Goal: Information Seeking & Learning: Check status

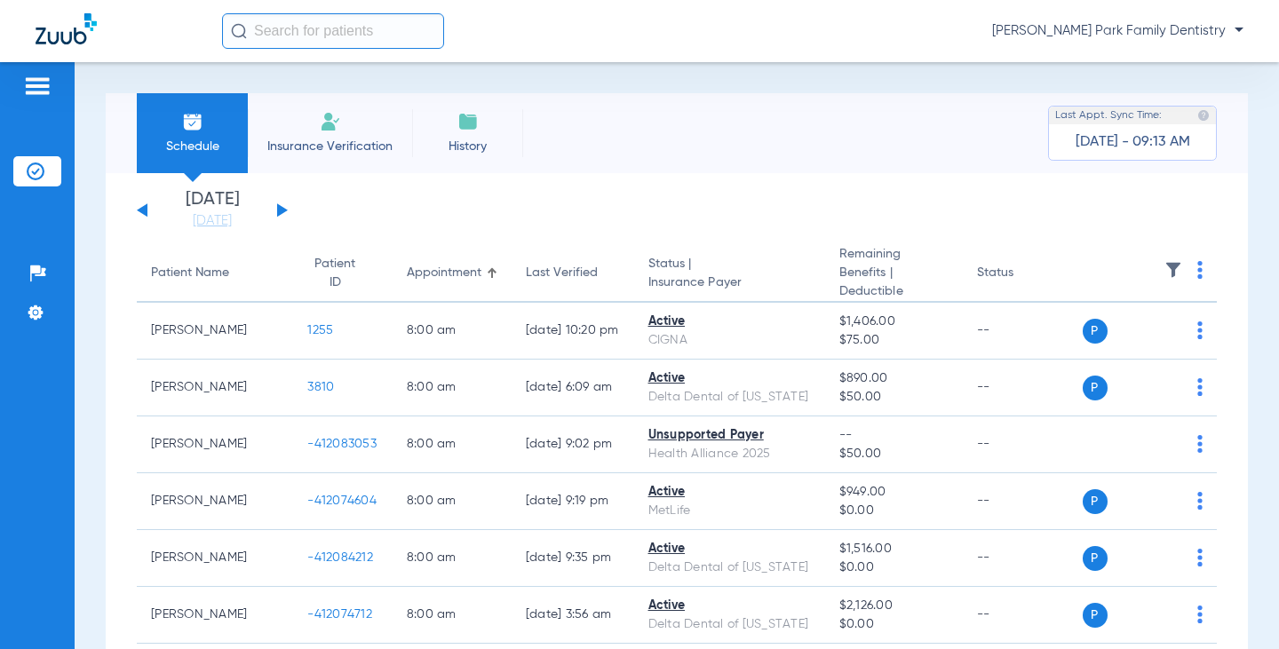
click at [45, 89] on img at bounding box center [37, 86] width 28 height 21
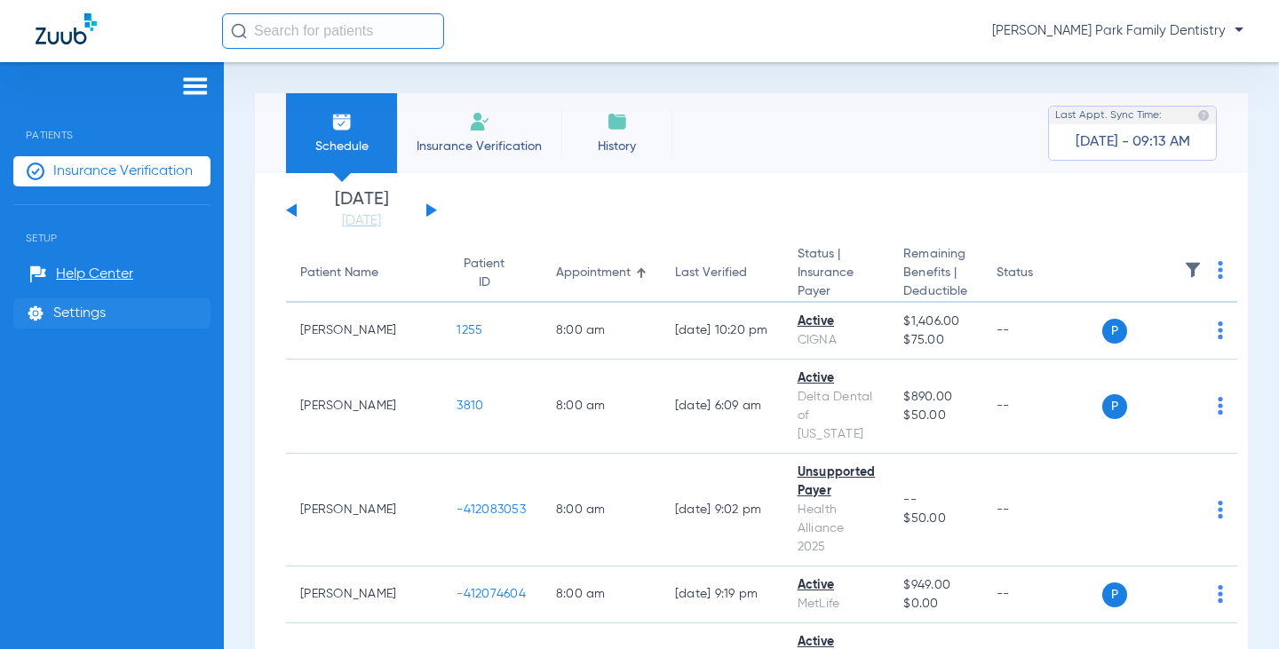
click at [76, 323] on li "Settings" at bounding box center [111, 314] width 197 height 30
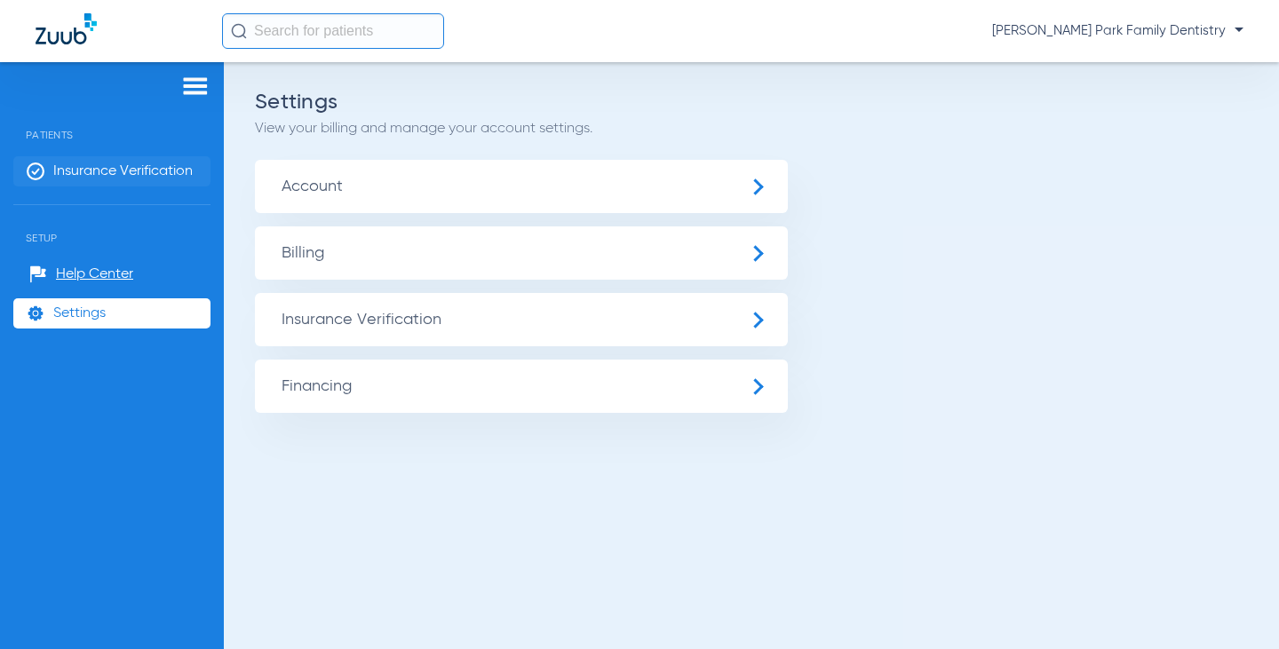
click at [67, 167] on span "Insurance Verification" at bounding box center [122, 172] width 139 height 18
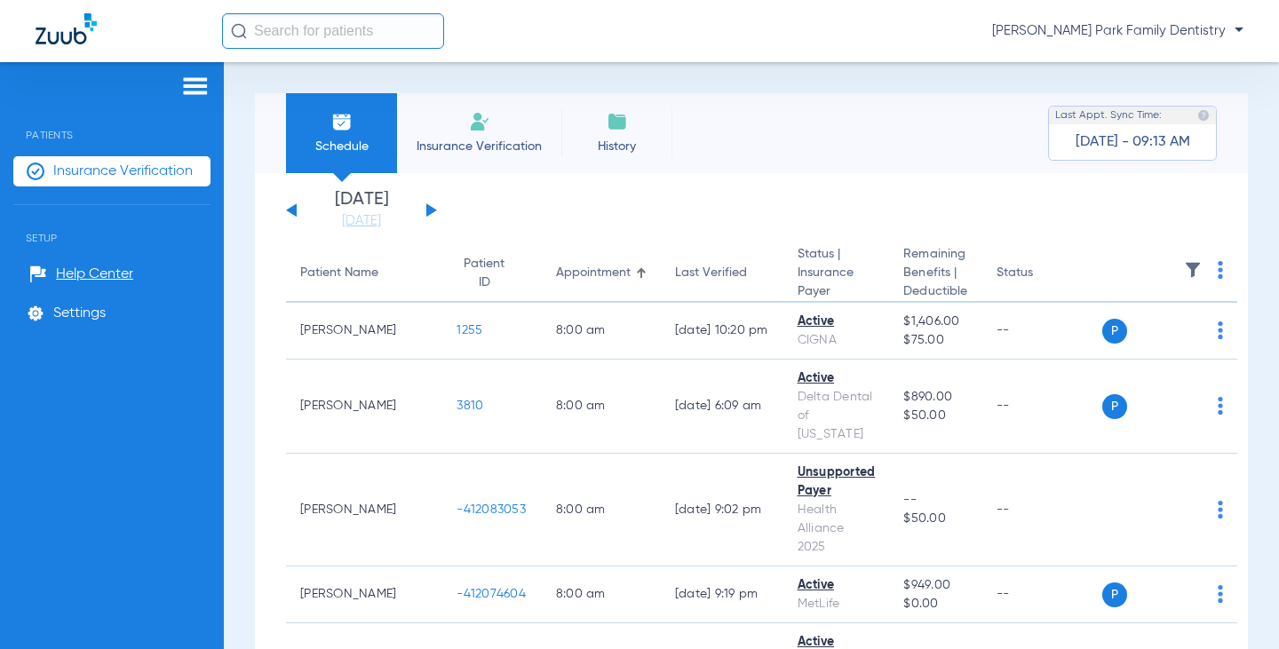
click at [196, 95] on img at bounding box center [195, 86] width 28 height 21
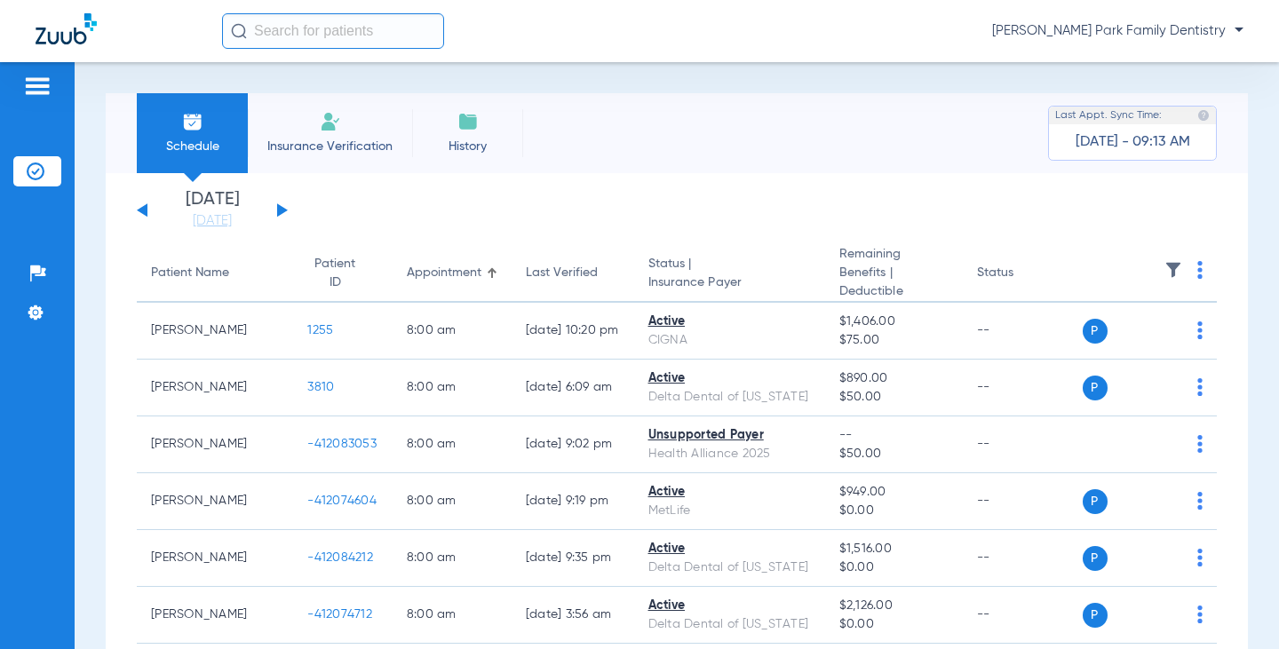
click at [1159, 36] on span "[PERSON_NAME] Park Family Dentistry" at bounding box center [1117, 31] width 251 height 18
click at [1181, 57] on span "Log out" at bounding box center [1192, 63] width 69 height 12
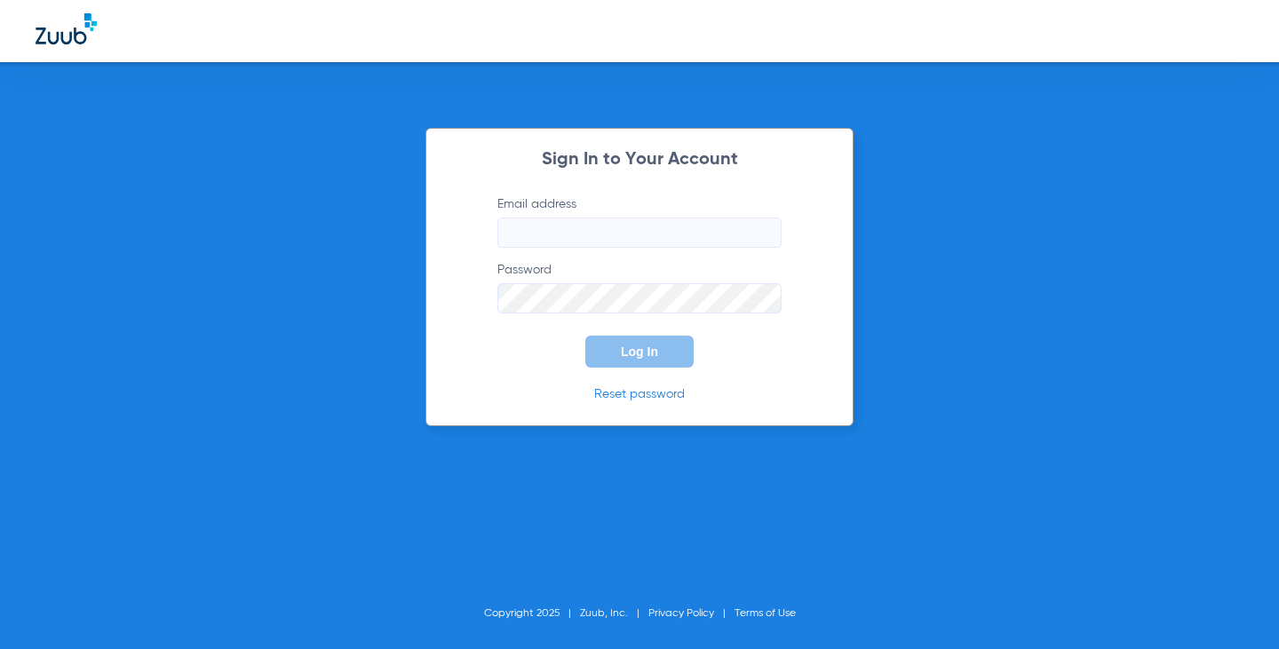
click at [681, 231] on input "Email address" at bounding box center [640, 233] width 284 height 30
type input "m"
type input "[EMAIL_ADDRESS][DOMAIN_NAME]"
click at [641, 394] on link "Reset password" at bounding box center [639, 394] width 91 height 12
click at [582, 224] on input "Email address" at bounding box center [640, 233] width 284 height 30
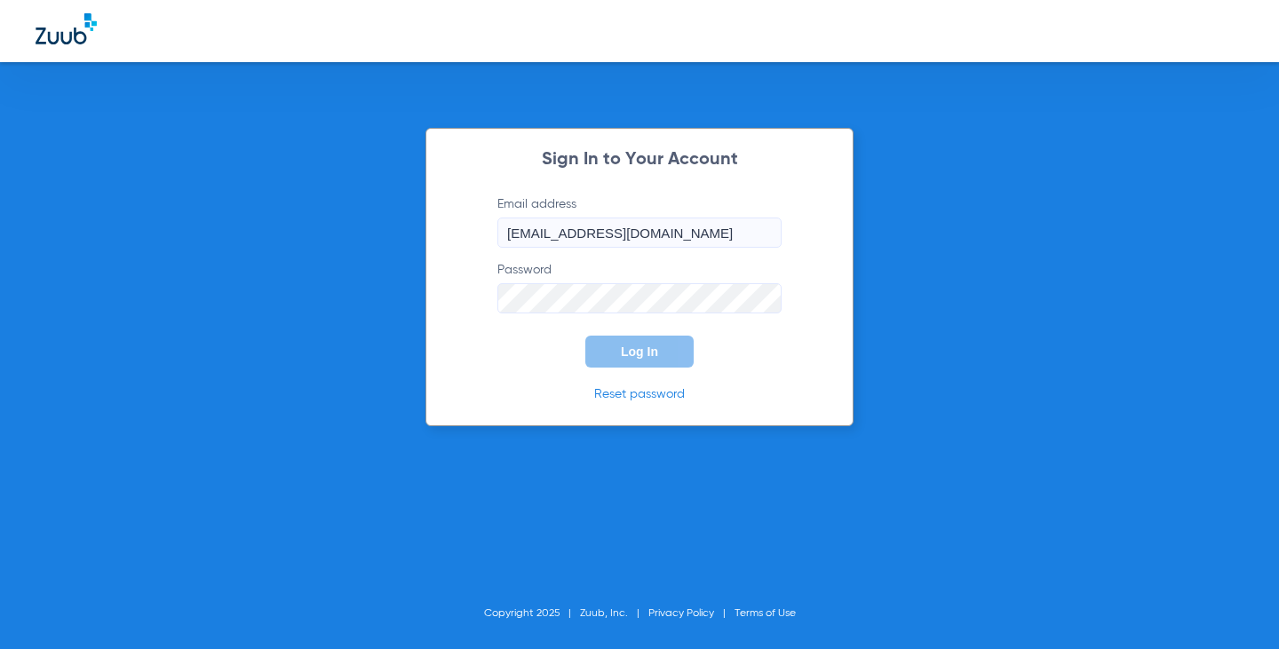
type input "[EMAIL_ADDRESS][DOMAIN_NAME]"
click at [586, 336] on button "Log In" at bounding box center [640, 352] width 108 height 32
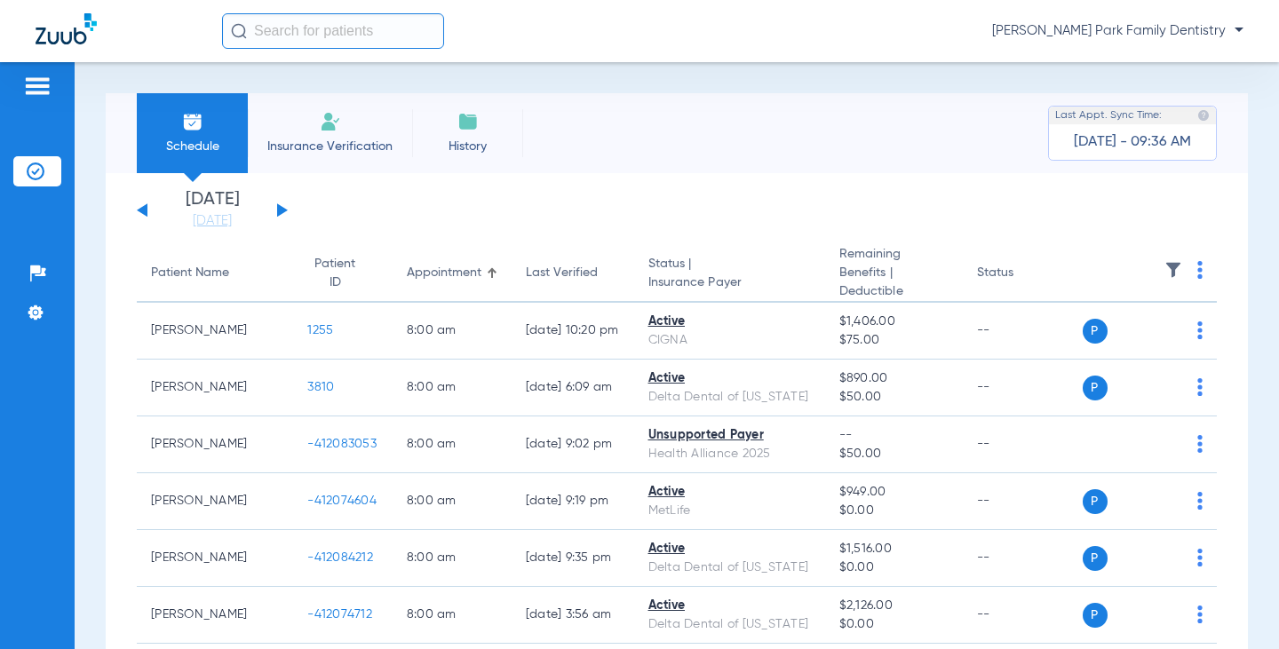
click at [285, 210] on button at bounding box center [282, 209] width 11 height 13
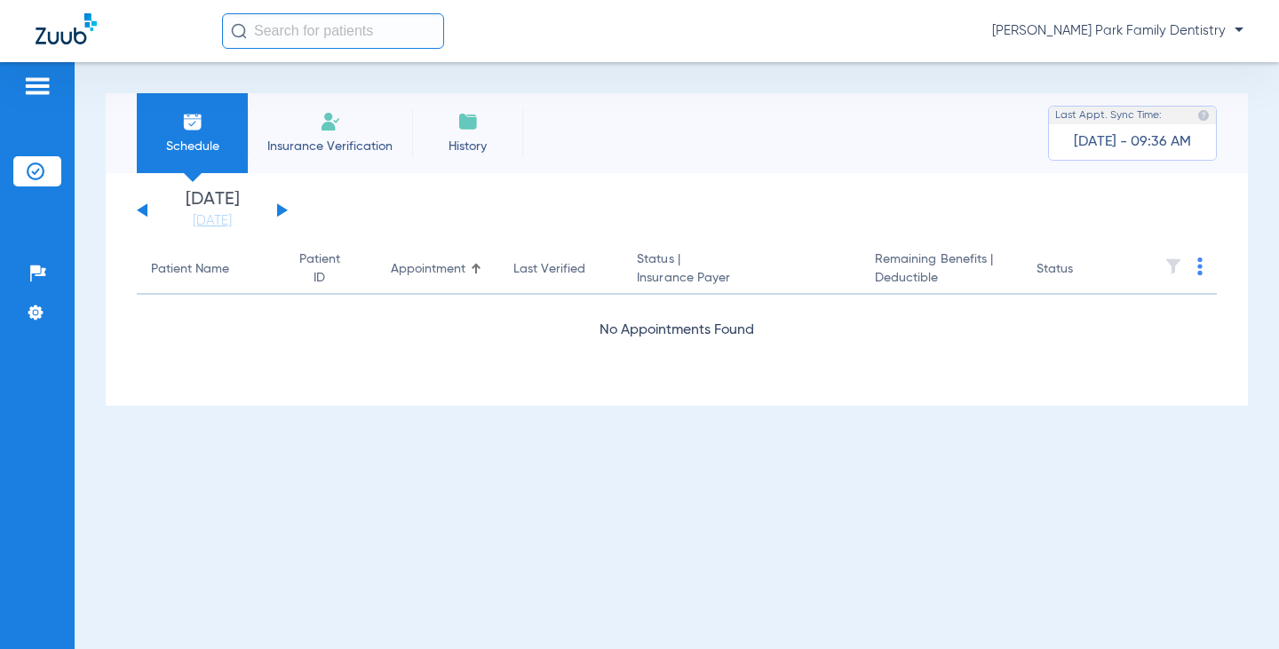
click at [285, 210] on button at bounding box center [282, 209] width 11 height 13
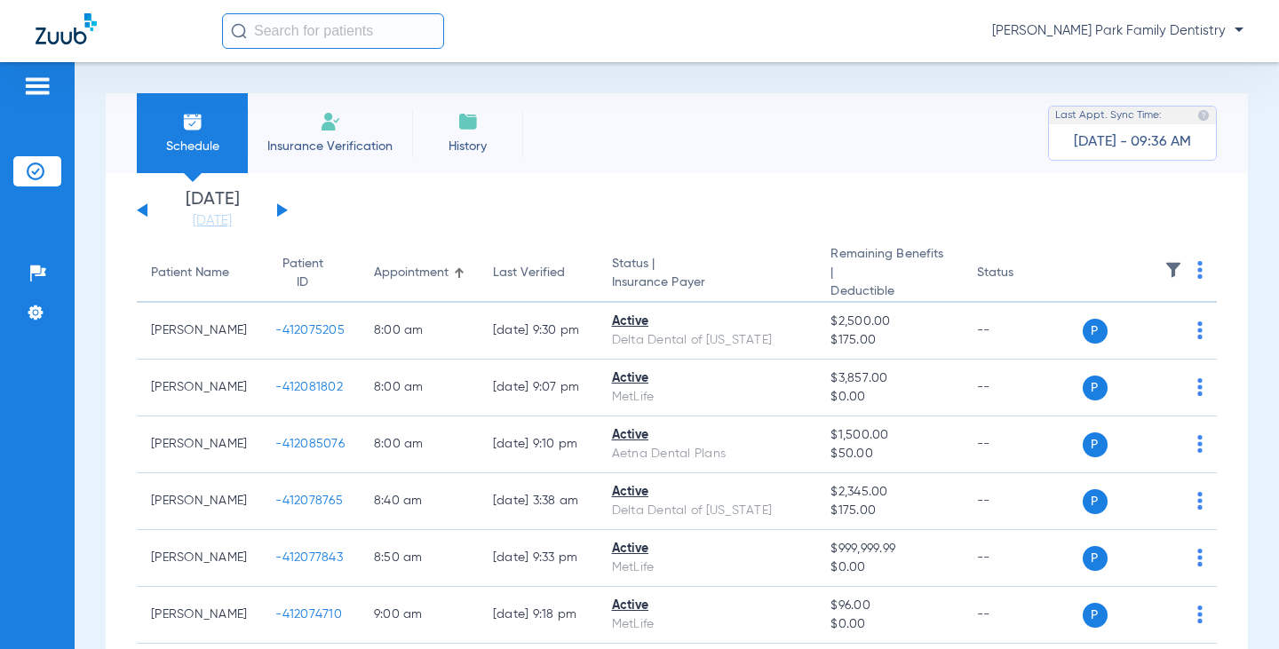
click at [1165, 272] on img at bounding box center [1174, 270] width 18 height 18
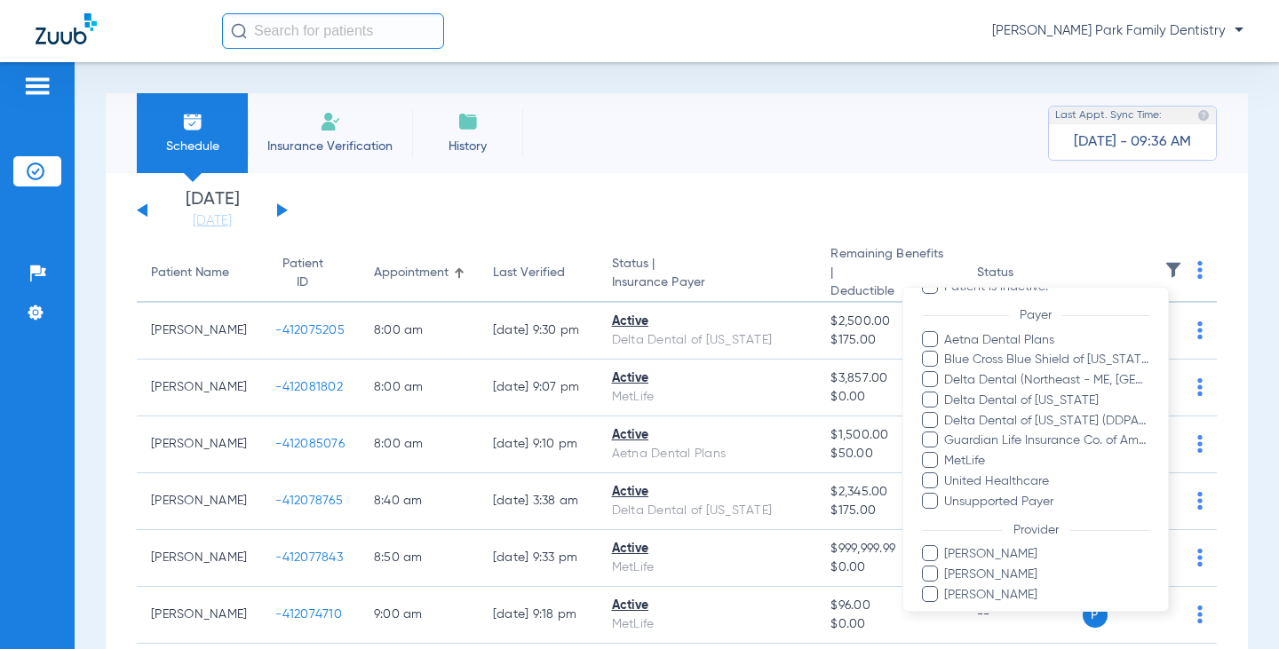
scroll to position [243, 0]
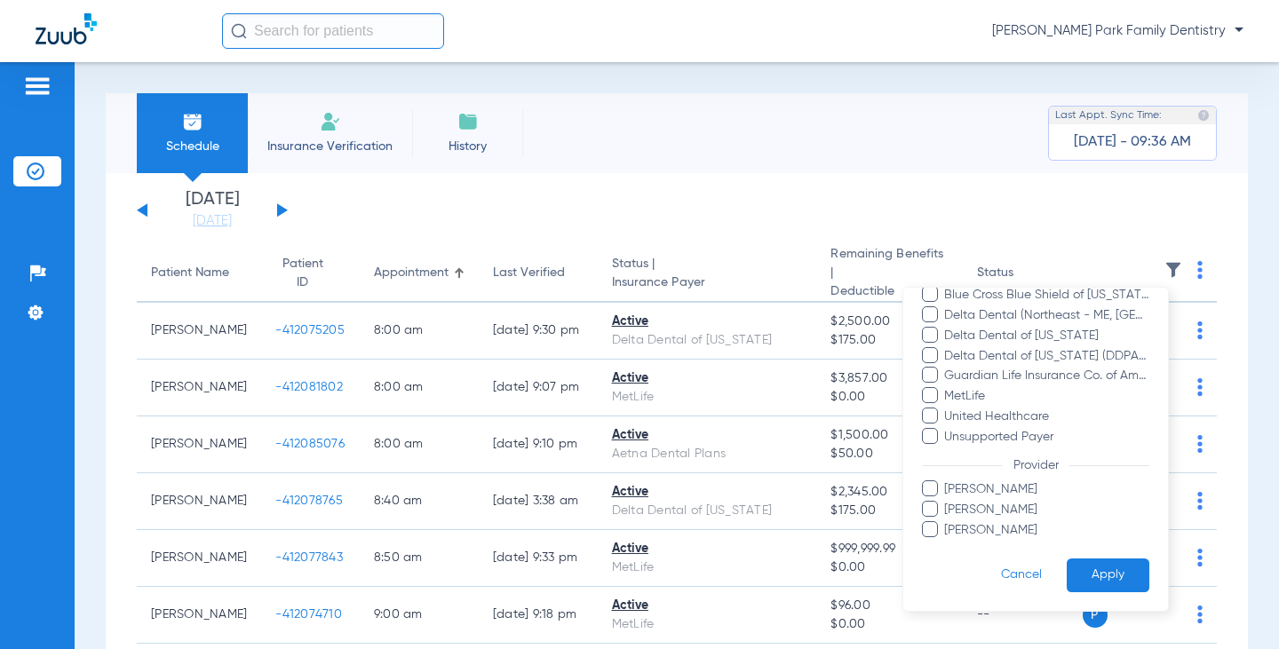
click at [1004, 528] on span "Tawnya Kinney" at bounding box center [1047, 530] width 206 height 19
click at [947, 542] on input "Tawnya Kinney" at bounding box center [947, 542] width 0 height 0
click at [1078, 584] on button "Apply" at bounding box center [1108, 575] width 83 height 35
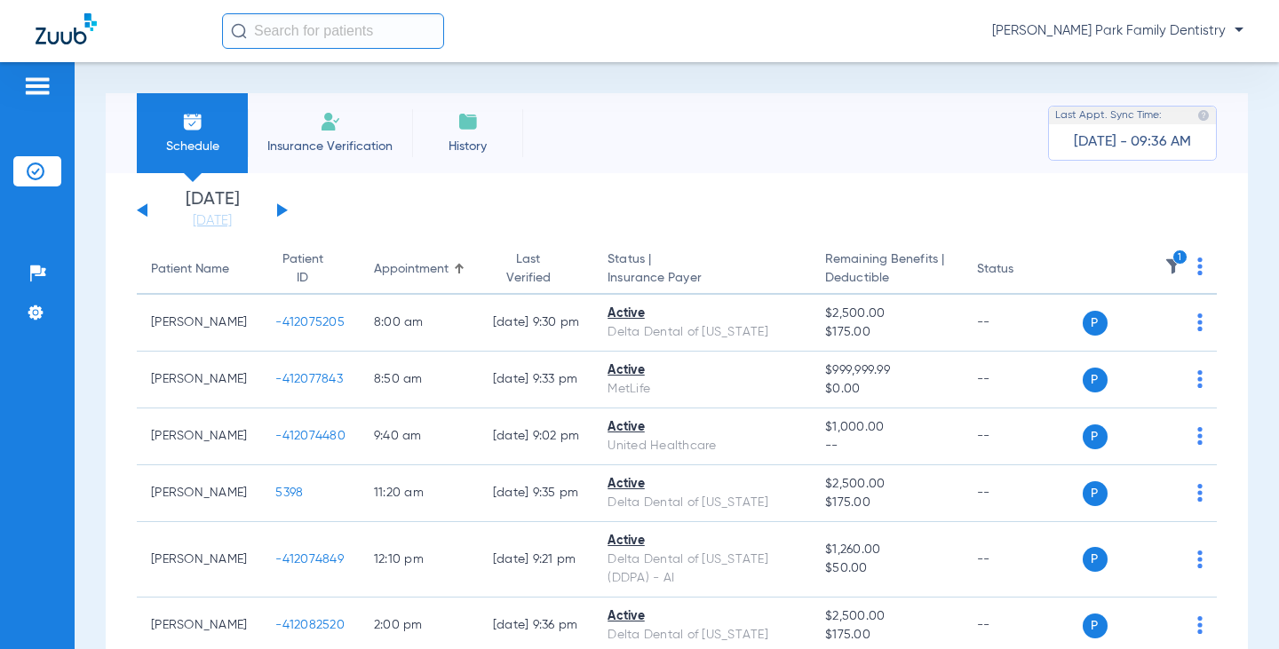
scroll to position [89, 0]
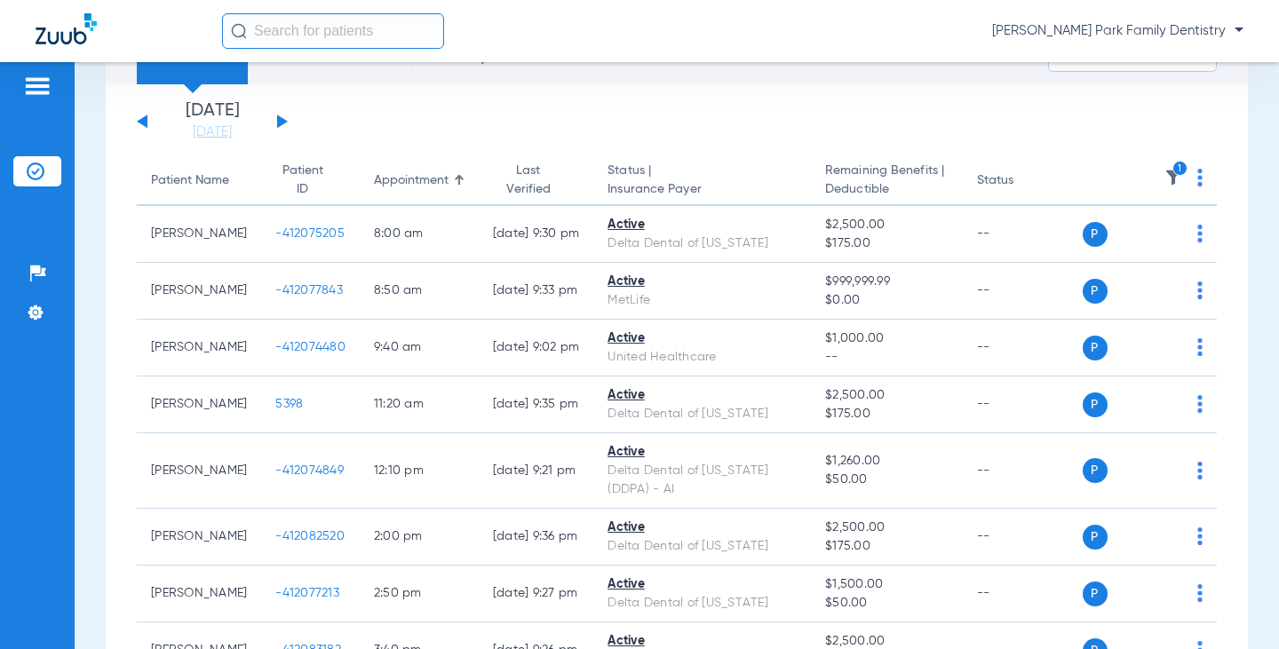
click at [1165, 175] on img at bounding box center [1174, 178] width 18 height 18
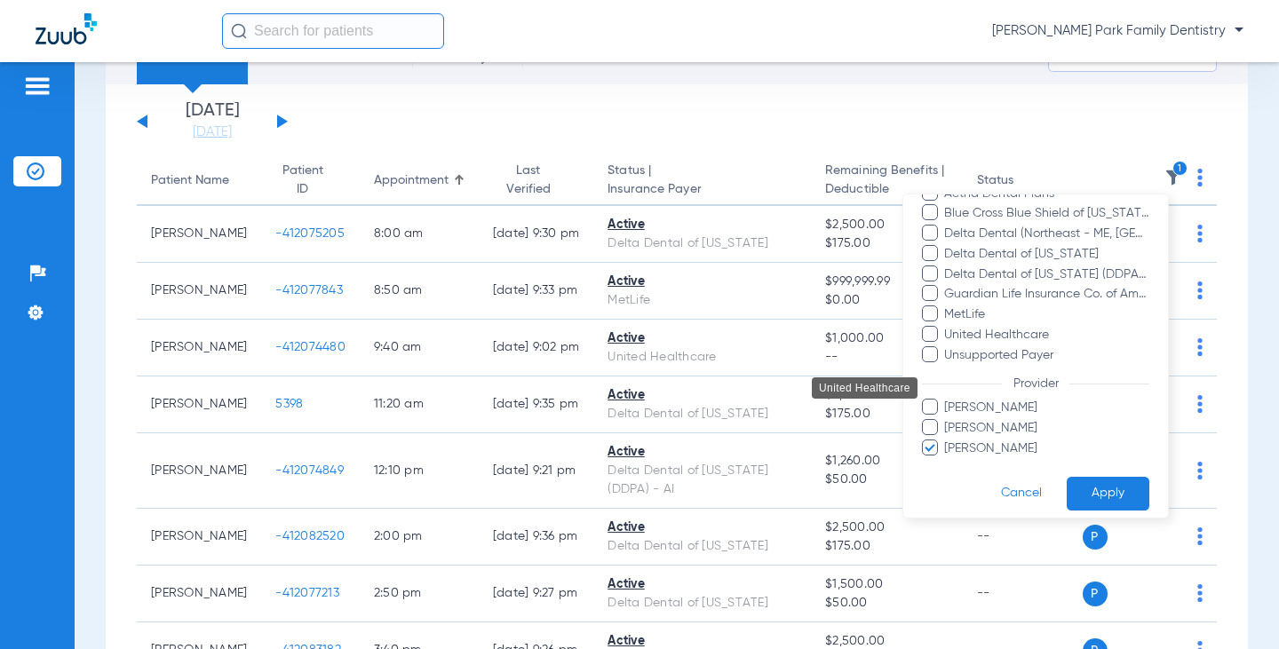
scroll to position [243, 0]
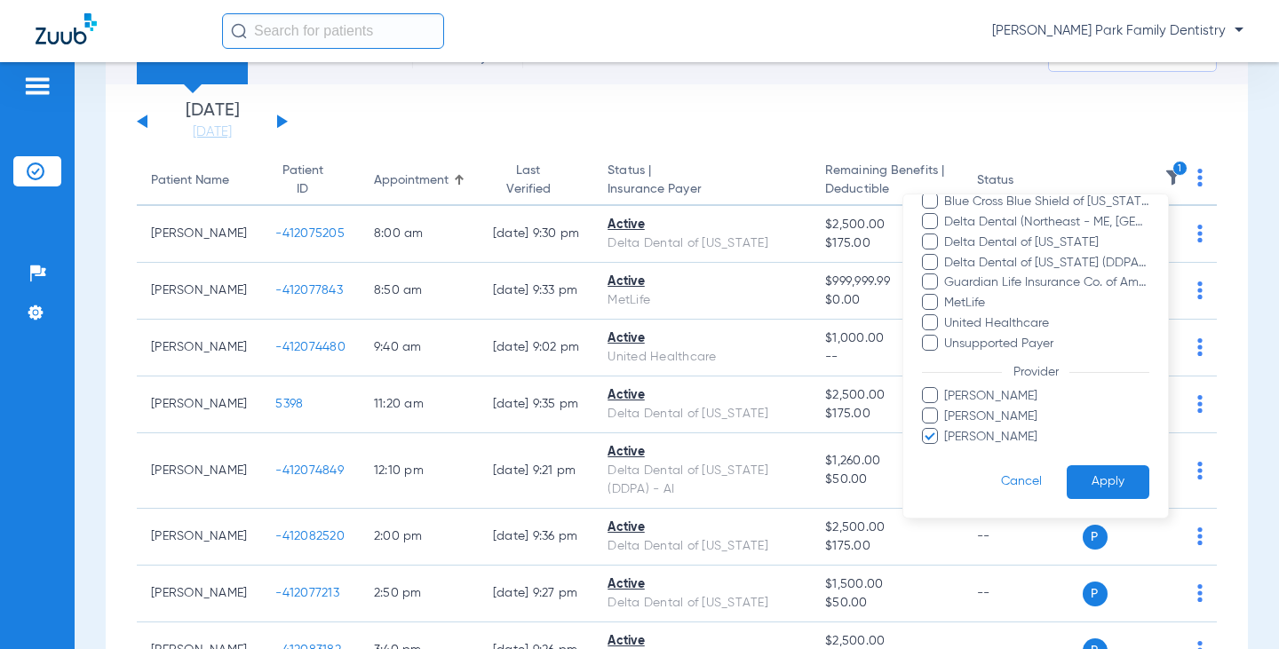
click at [937, 415] on span at bounding box center [930, 416] width 16 height 16
click at [947, 429] on input "Shannon Kennedy" at bounding box center [947, 429] width 0 height 0
click at [929, 433] on span at bounding box center [930, 436] width 16 height 16
click at [947, 450] on input "Tawnya Kinney" at bounding box center [947, 450] width 0 height 0
click at [1089, 475] on button "Apply" at bounding box center [1108, 483] width 83 height 35
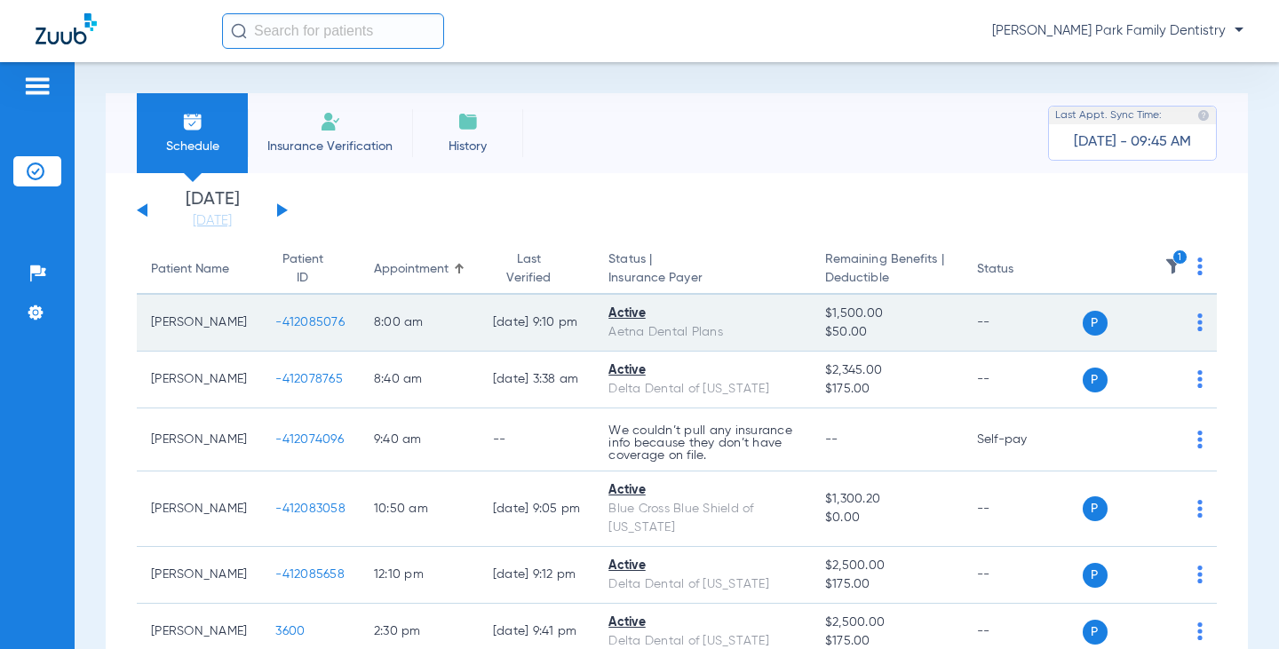
click at [292, 323] on span "-412085076" at bounding box center [309, 322] width 69 height 12
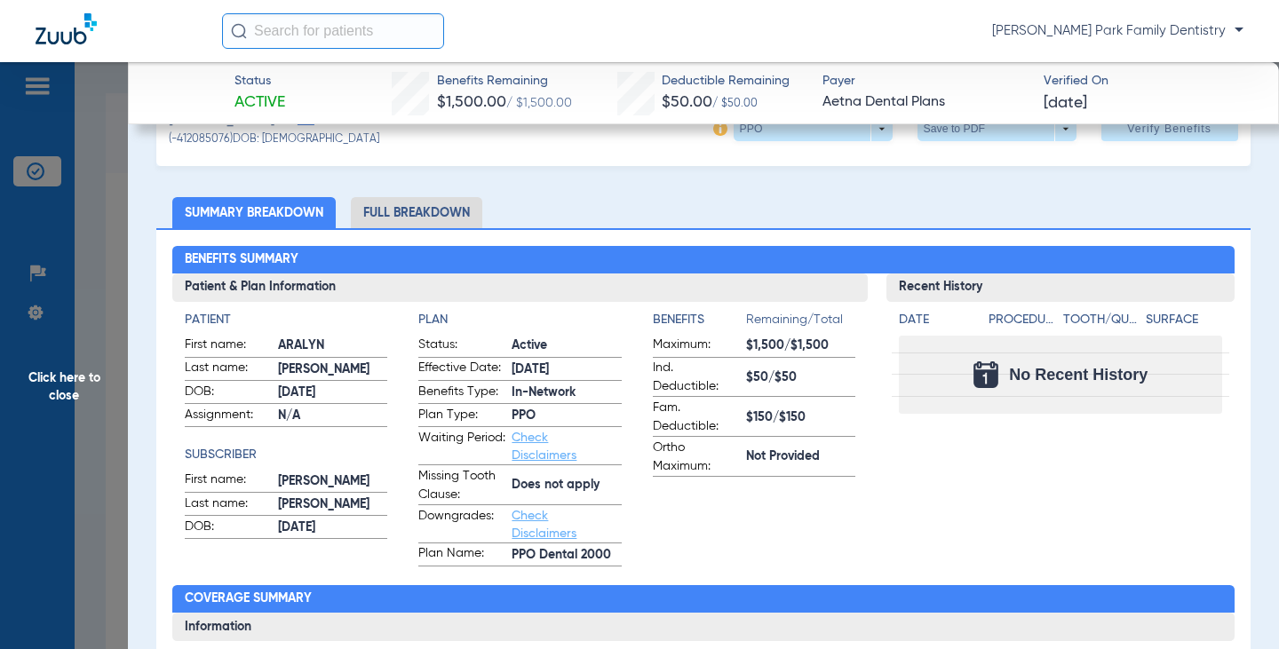
scroll to position [89, 0]
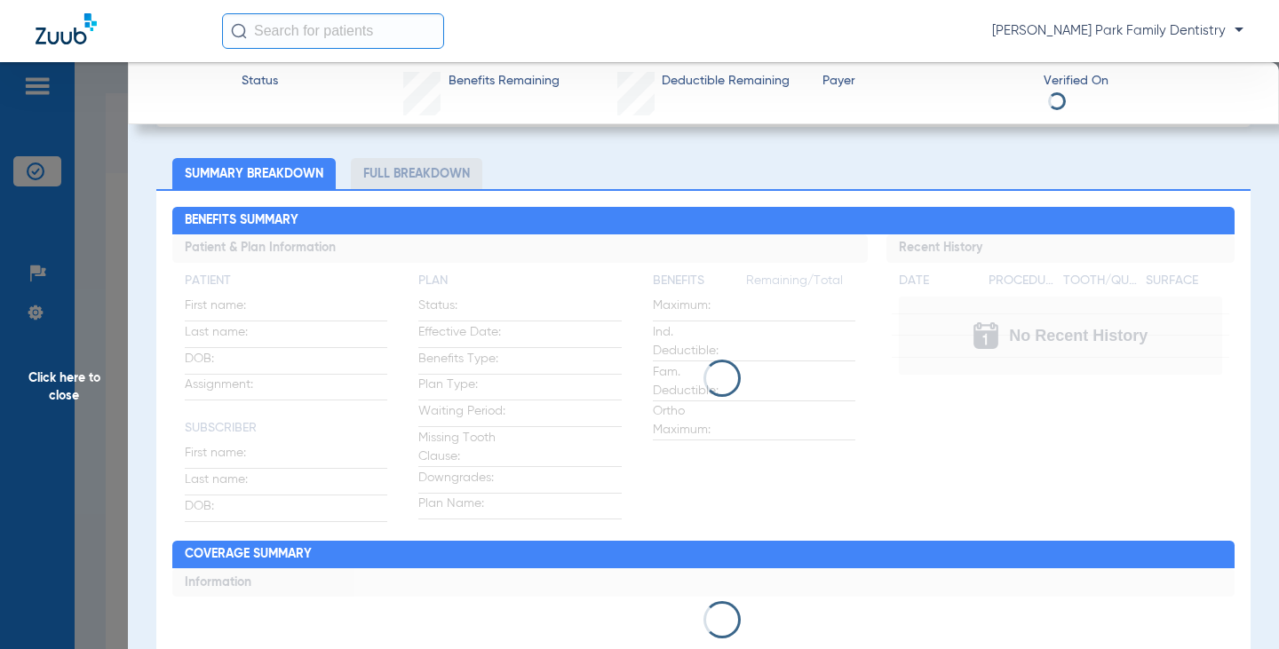
scroll to position [108, 0]
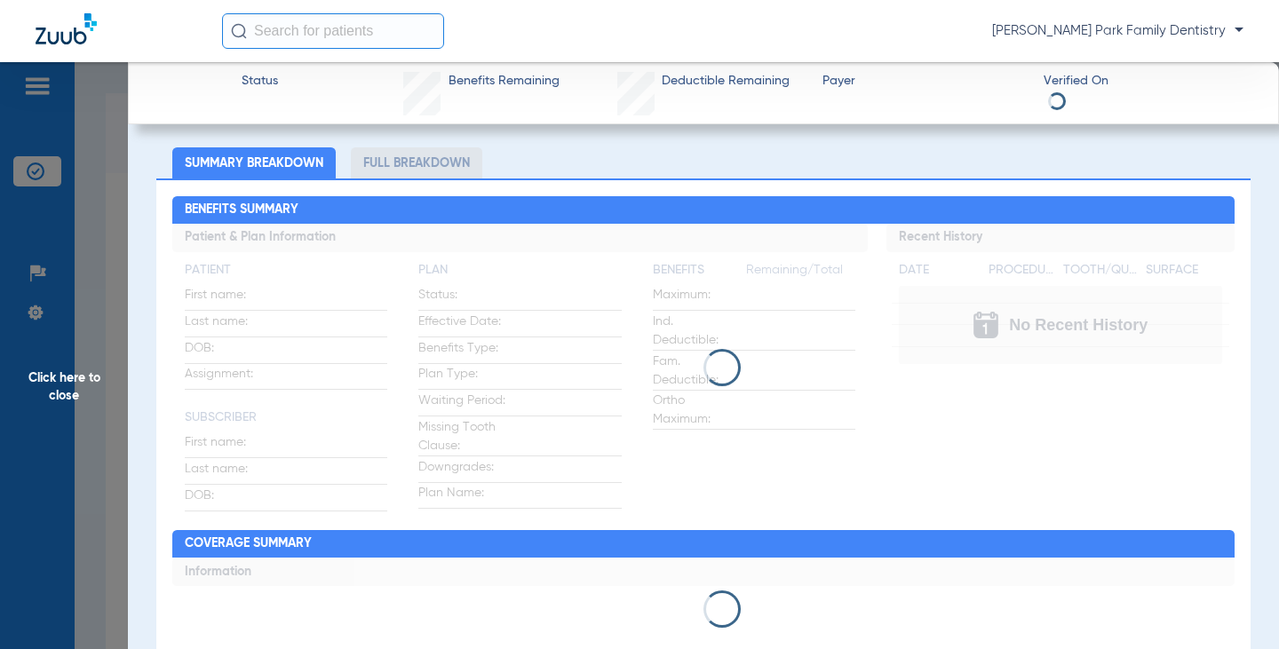
click at [85, 394] on span "Click here to close" at bounding box center [64, 386] width 128 height 649
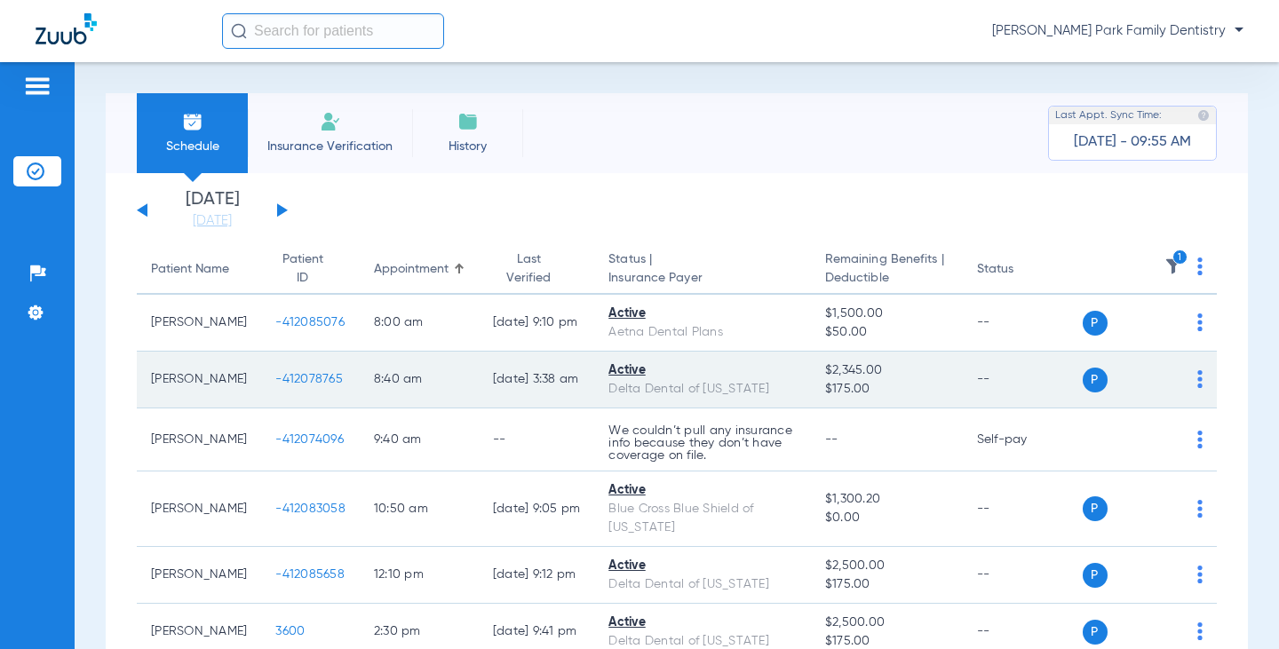
click at [278, 380] on span "-412078765" at bounding box center [309, 379] width 68 height 12
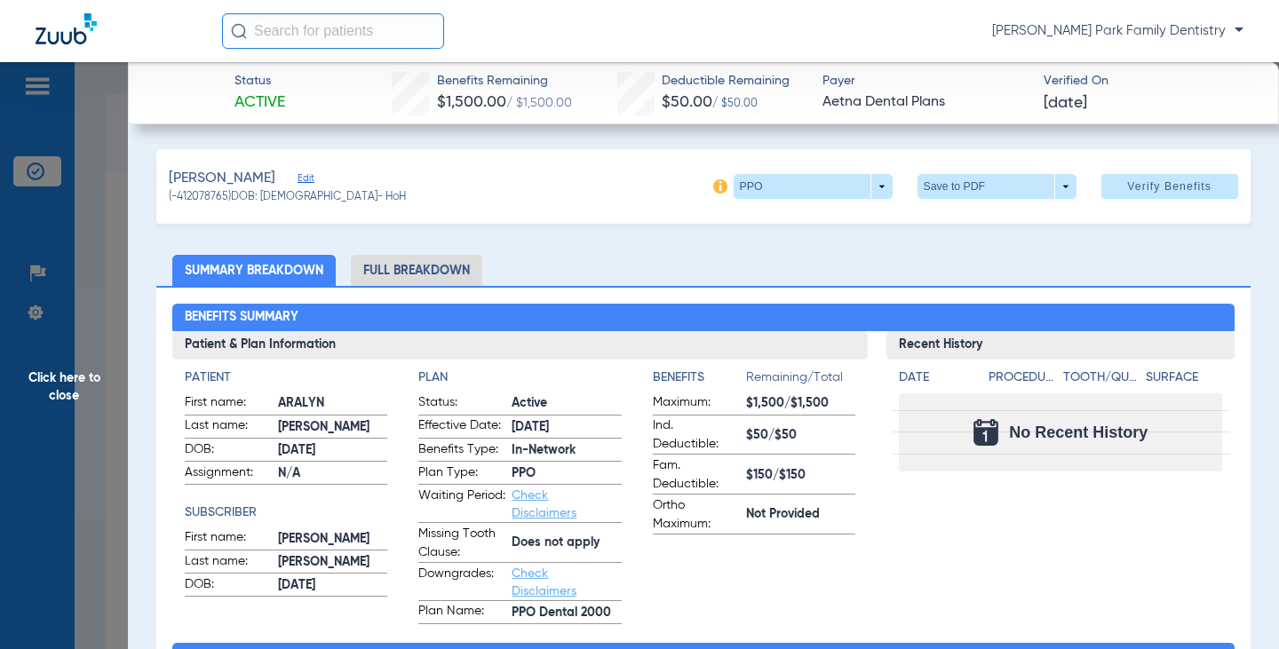
click at [61, 388] on span "Click here to close" at bounding box center [64, 386] width 128 height 649
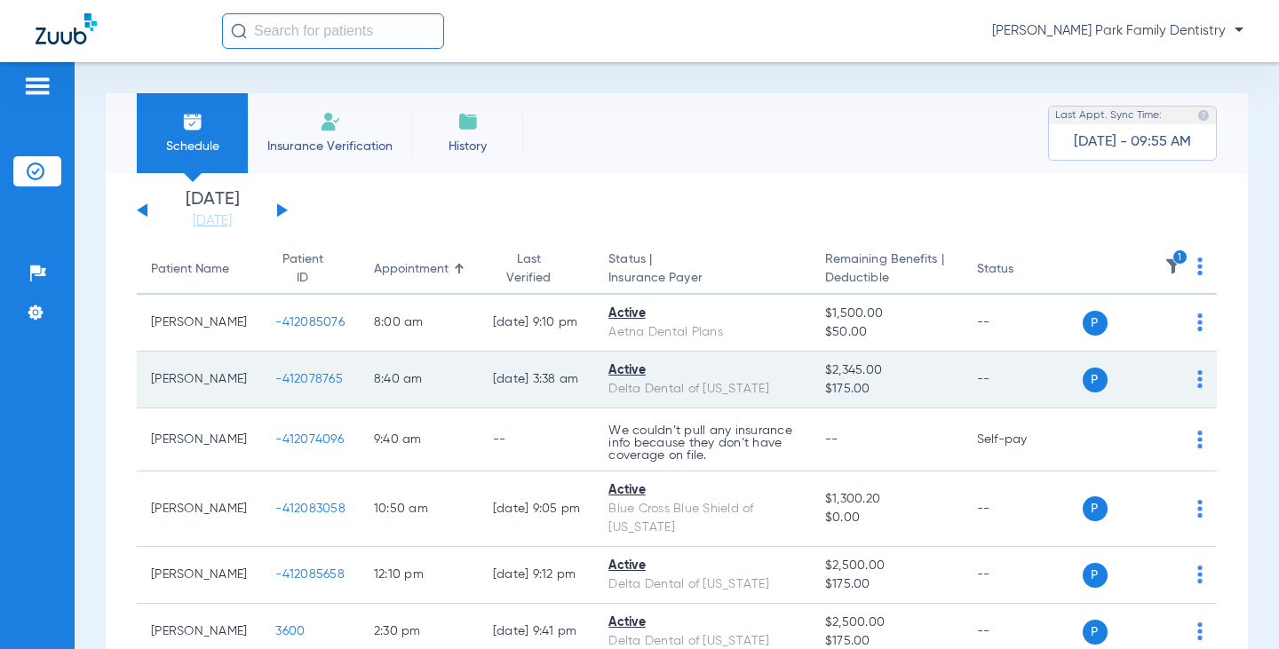
click at [275, 379] on span "-412078765" at bounding box center [309, 379] width 68 height 12
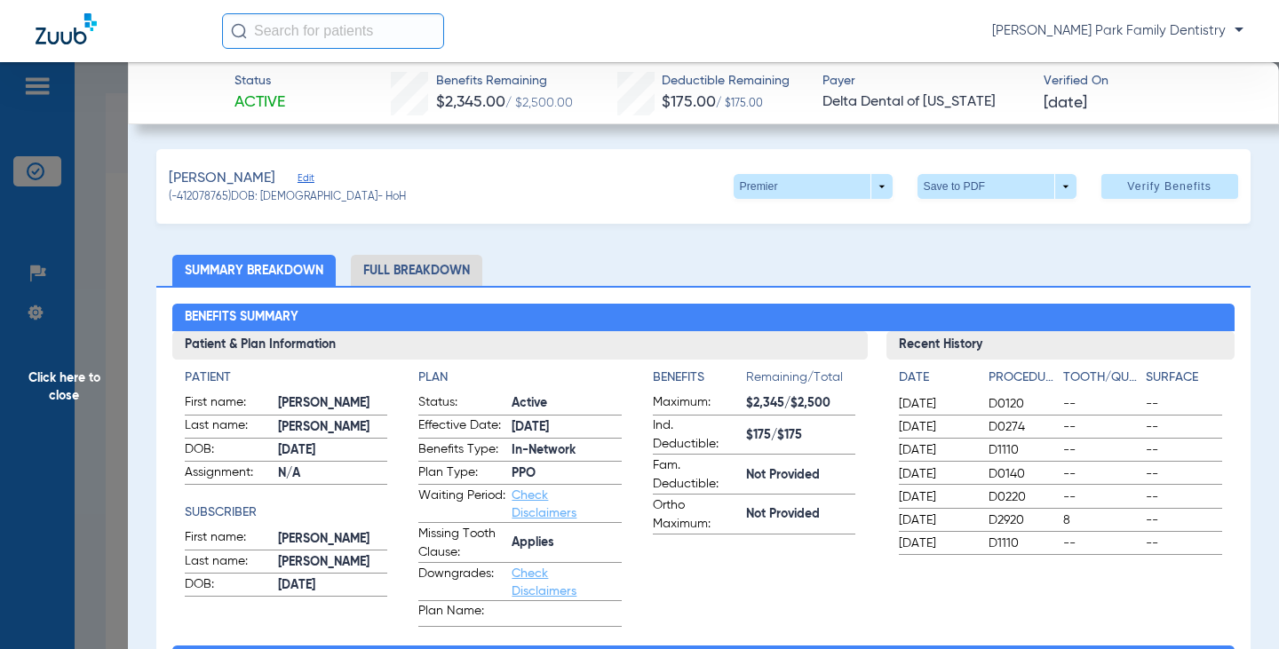
click at [67, 375] on span "Click here to close" at bounding box center [64, 386] width 128 height 649
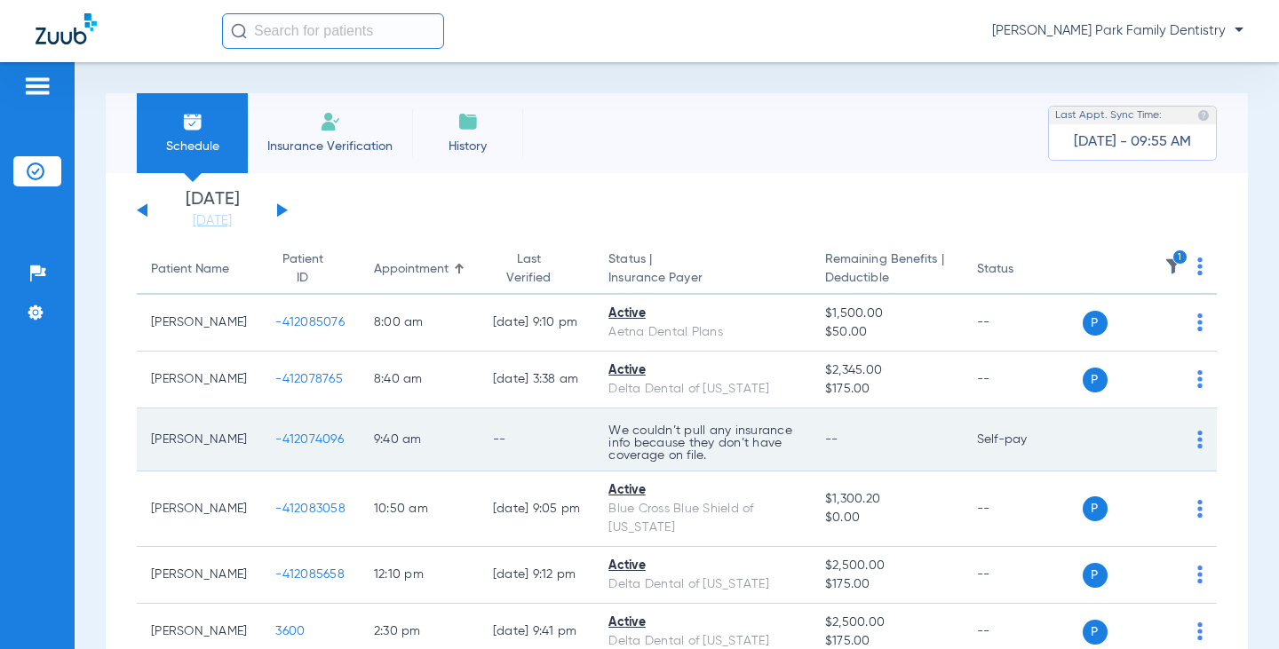
click at [297, 437] on span "-412074096" at bounding box center [309, 440] width 68 height 12
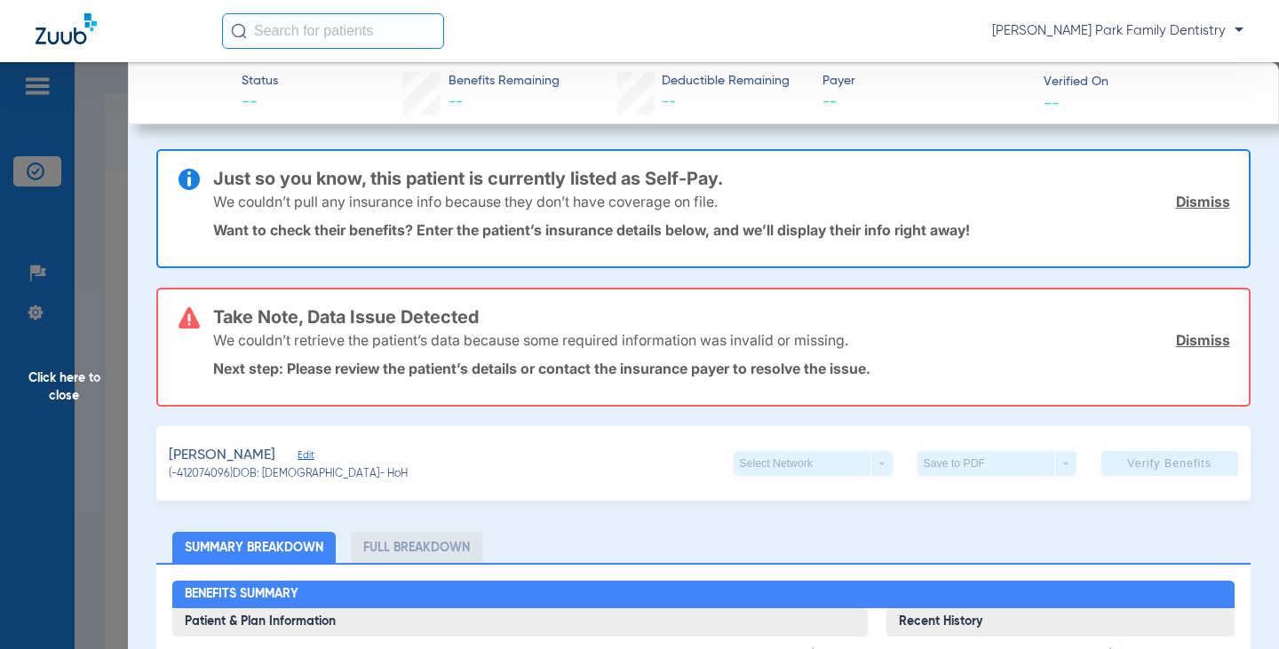
click at [72, 385] on span "Click here to close" at bounding box center [64, 386] width 128 height 649
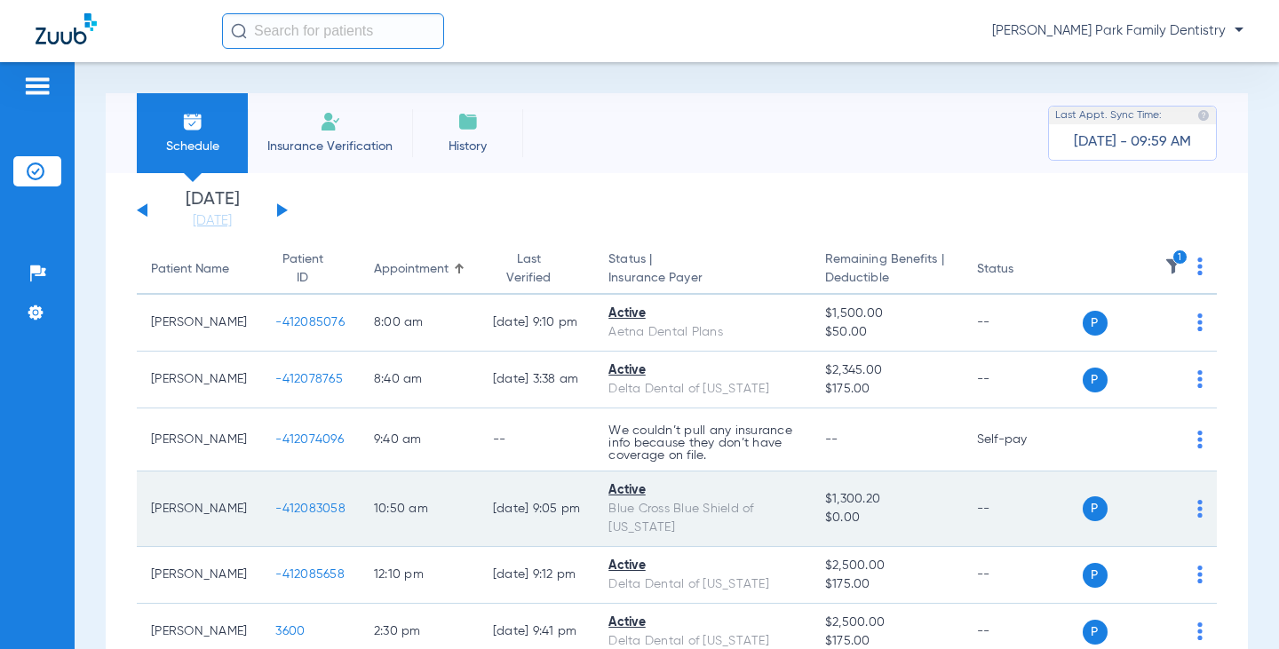
click at [276, 503] on span "-412083058" at bounding box center [310, 509] width 70 height 12
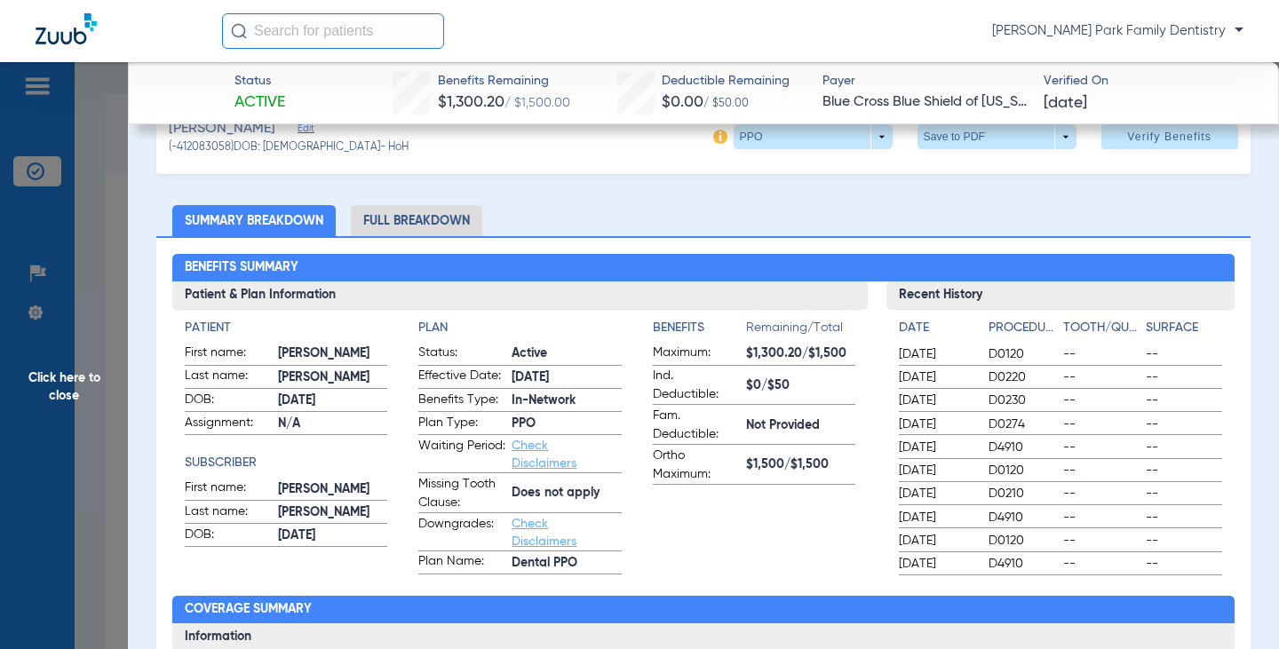
scroll to position [89, 0]
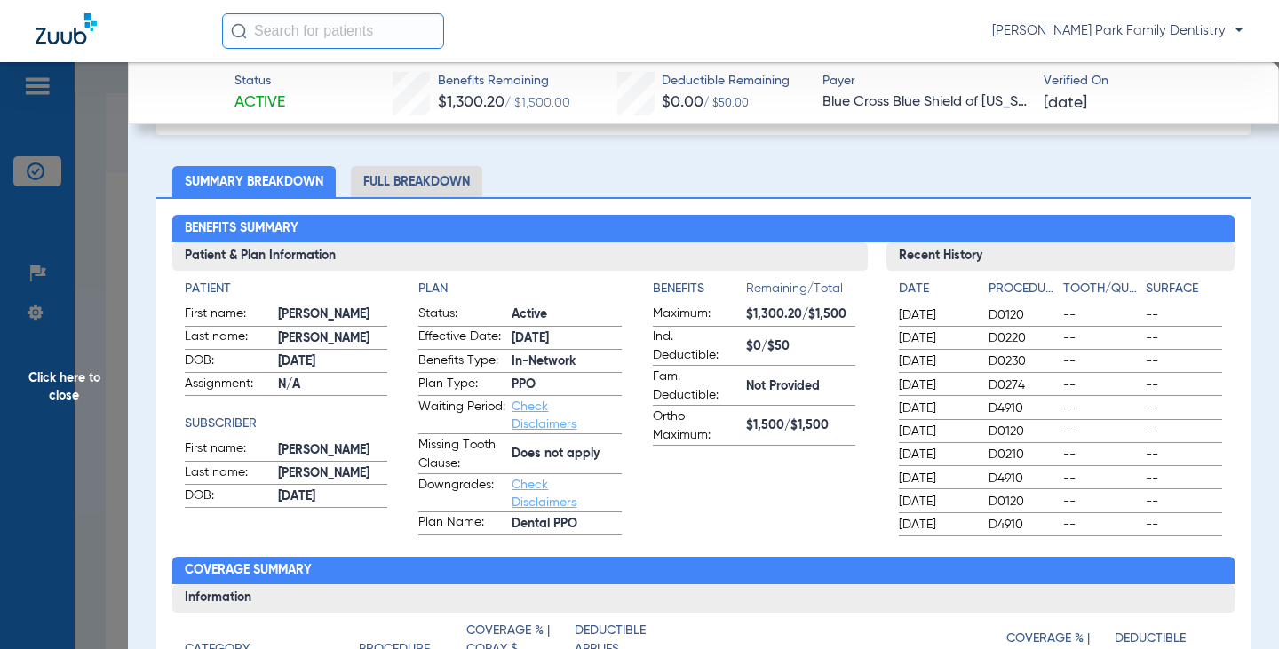
click at [61, 378] on span "Click here to close" at bounding box center [64, 386] width 128 height 649
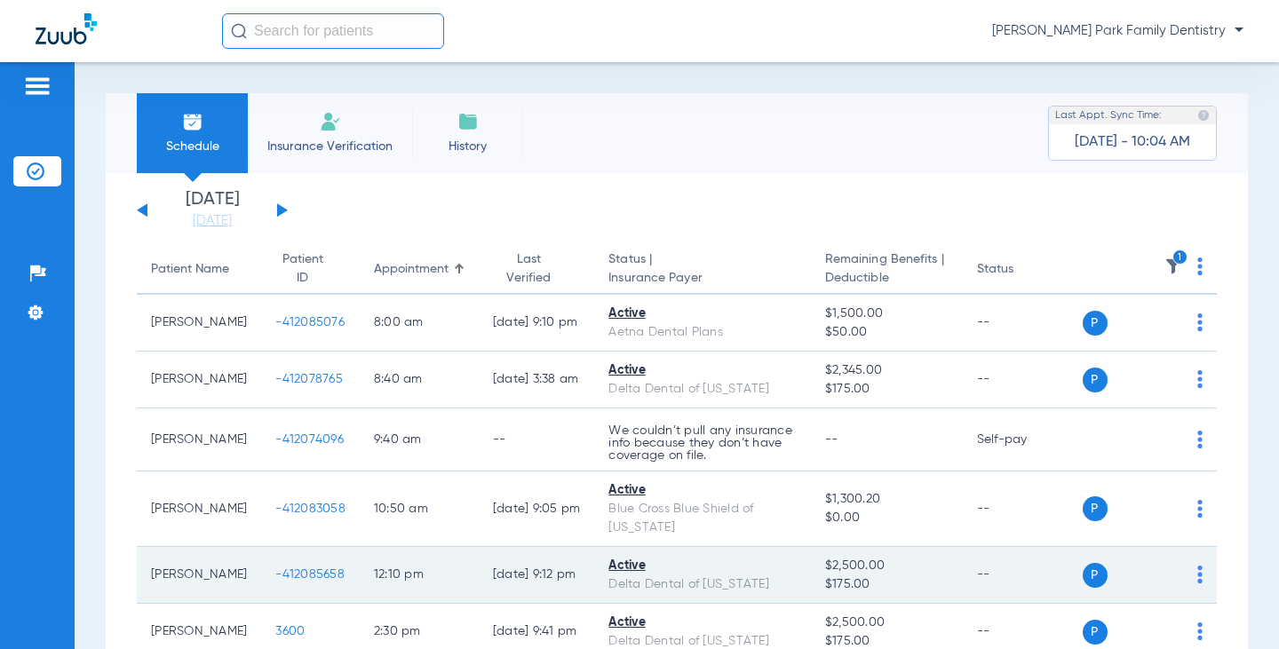
click at [288, 569] on span "-412085658" at bounding box center [309, 575] width 69 height 12
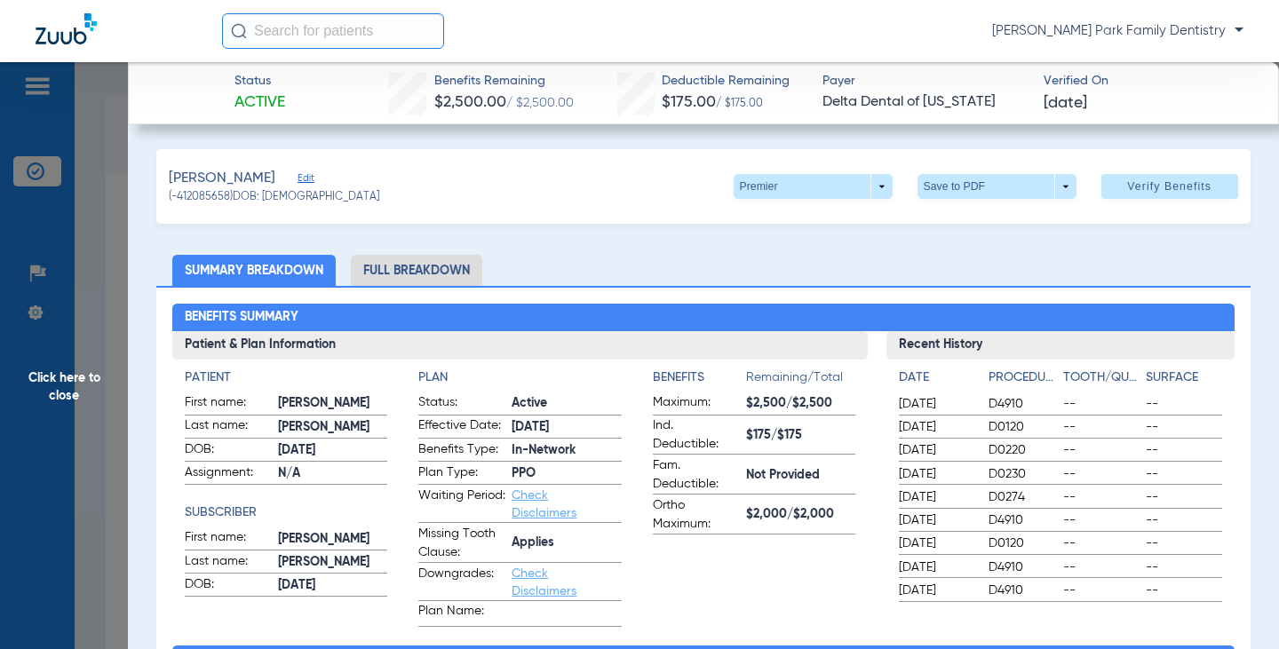
click at [41, 386] on span "Click here to close" at bounding box center [64, 386] width 128 height 649
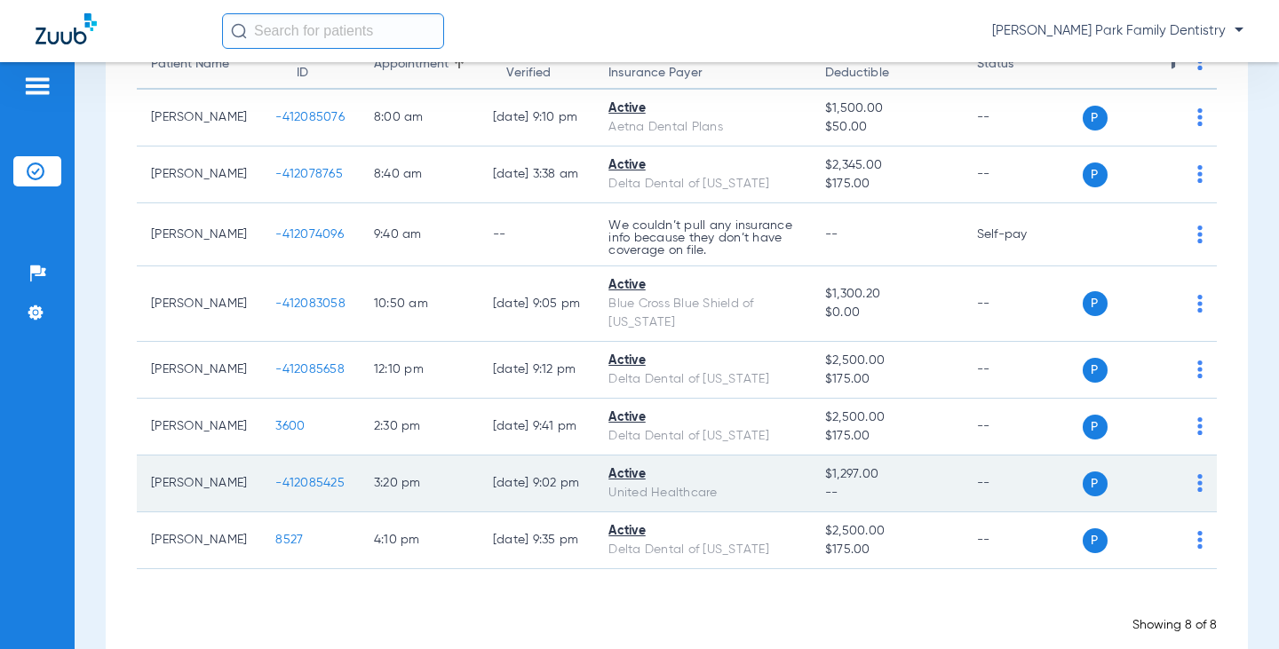
scroll to position [220, 0]
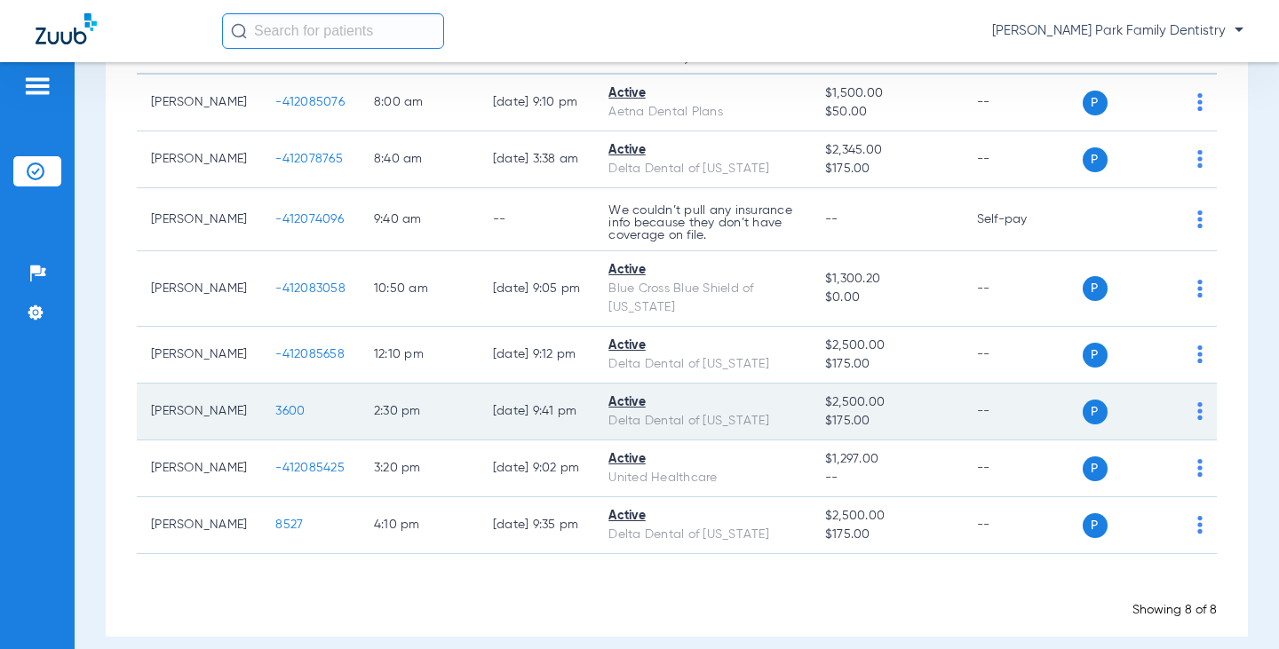
click at [275, 405] on span "3600" at bounding box center [289, 411] width 29 height 12
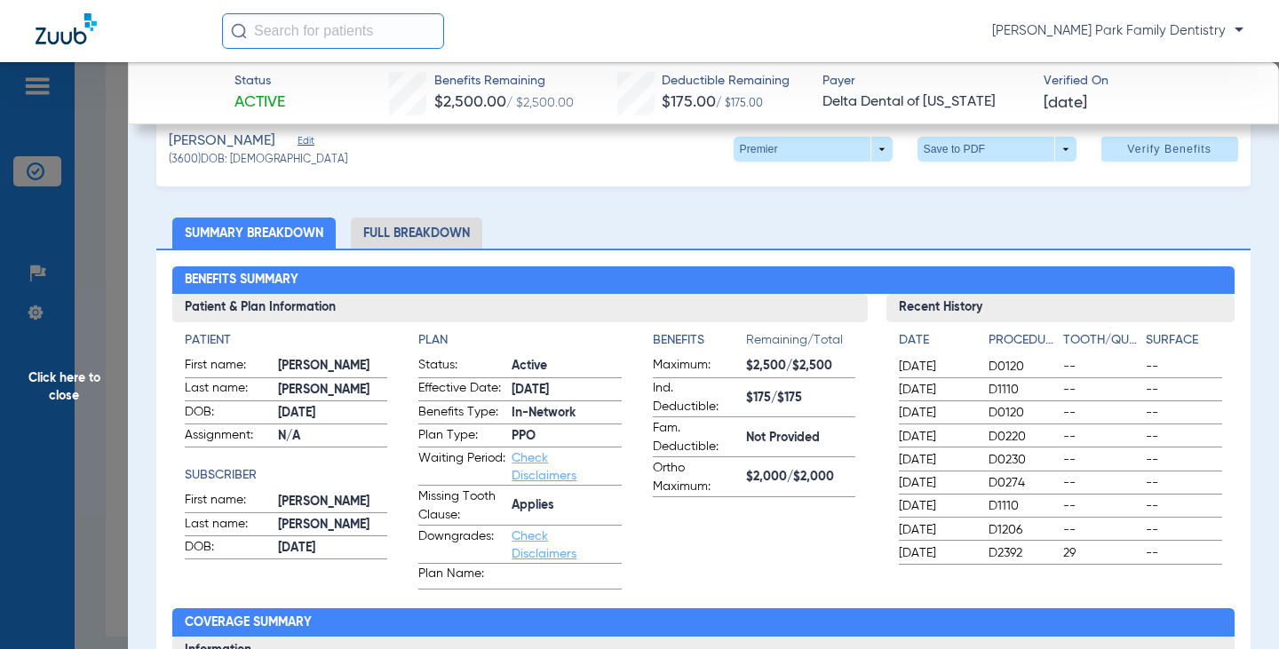
scroll to position [0, 0]
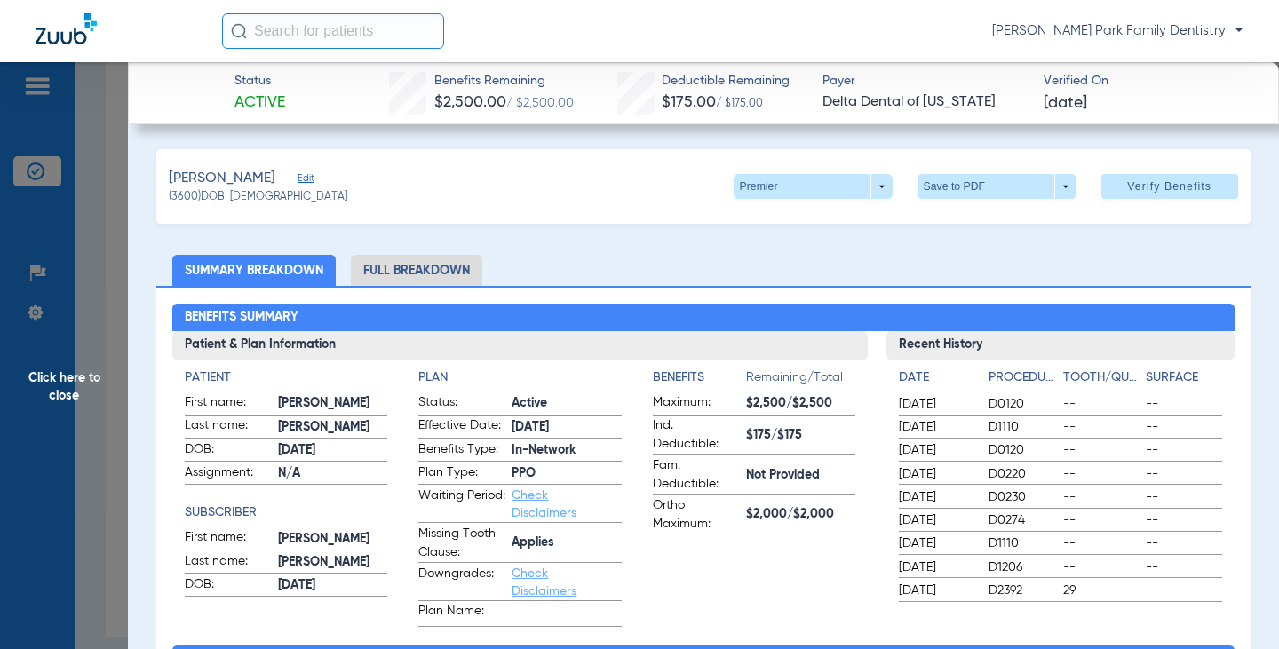
click at [53, 386] on span "Click here to close" at bounding box center [64, 386] width 128 height 649
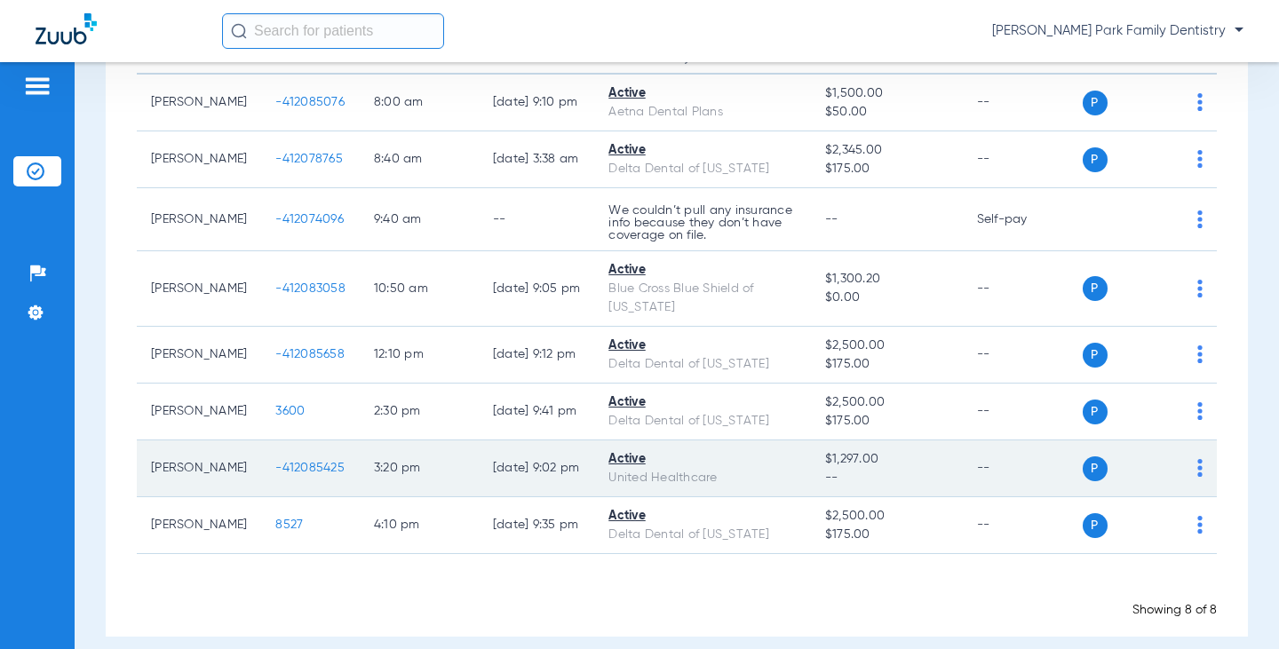
click at [287, 462] on span "-412085425" at bounding box center [309, 468] width 69 height 12
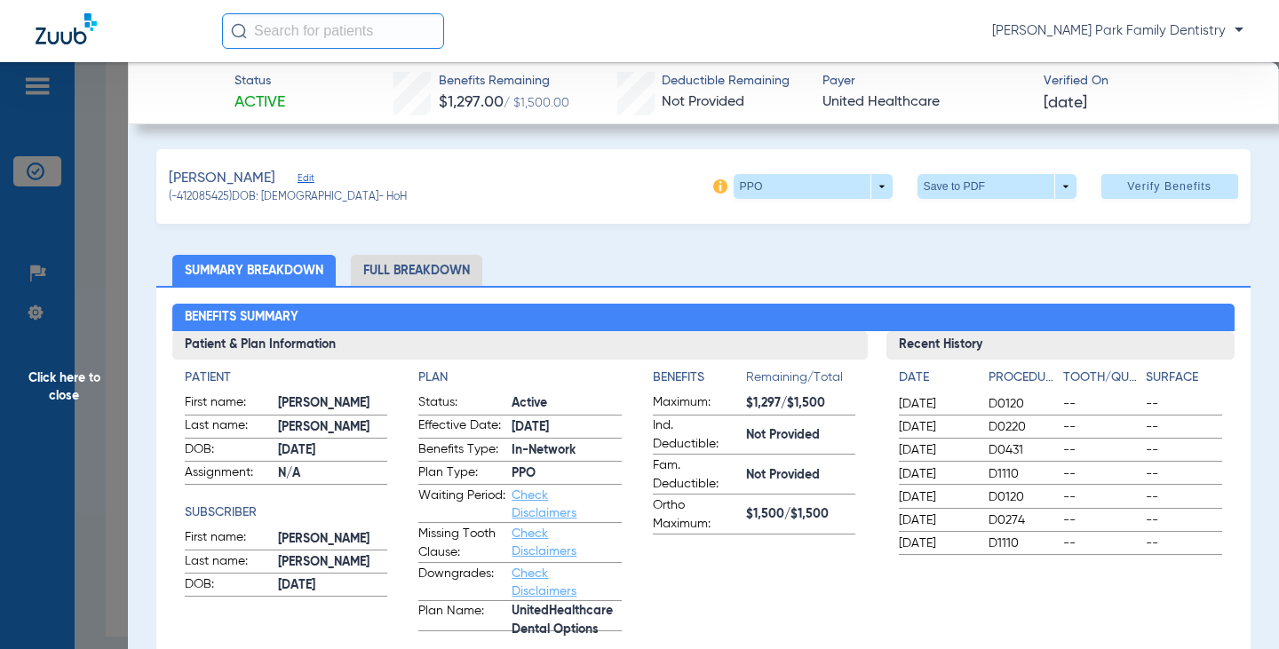
click at [69, 384] on span "Click here to close" at bounding box center [64, 386] width 128 height 649
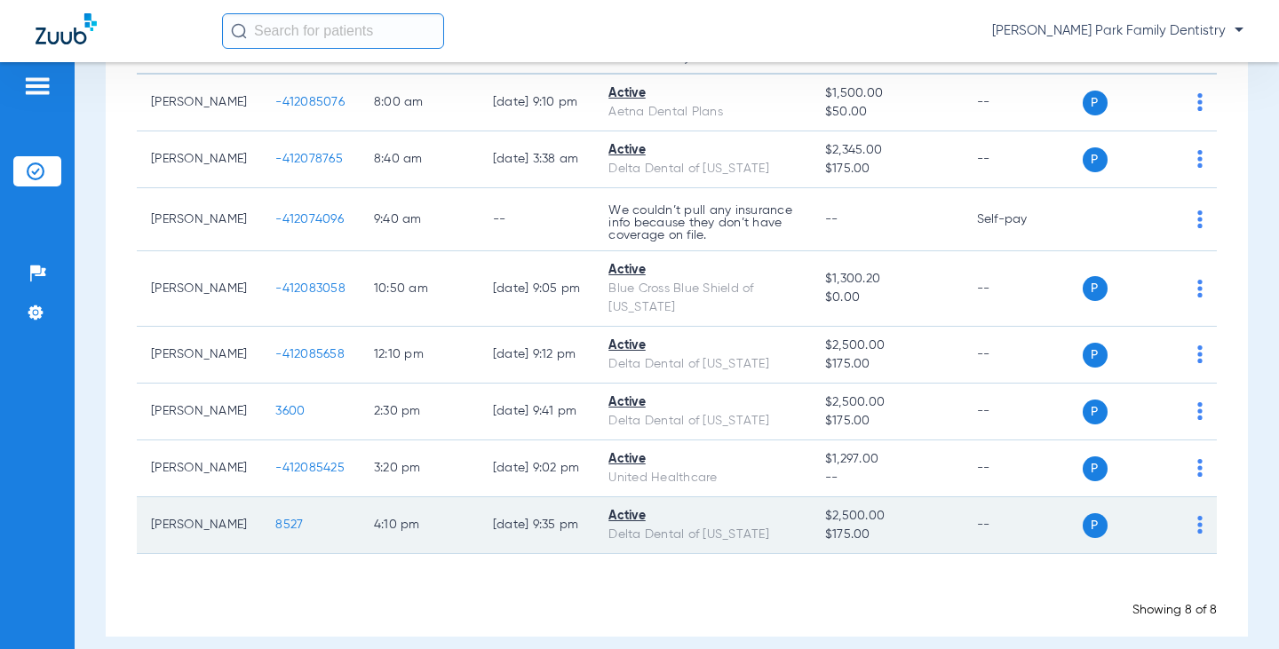
click at [275, 519] on span "8527" at bounding box center [289, 525] width 28 height 12
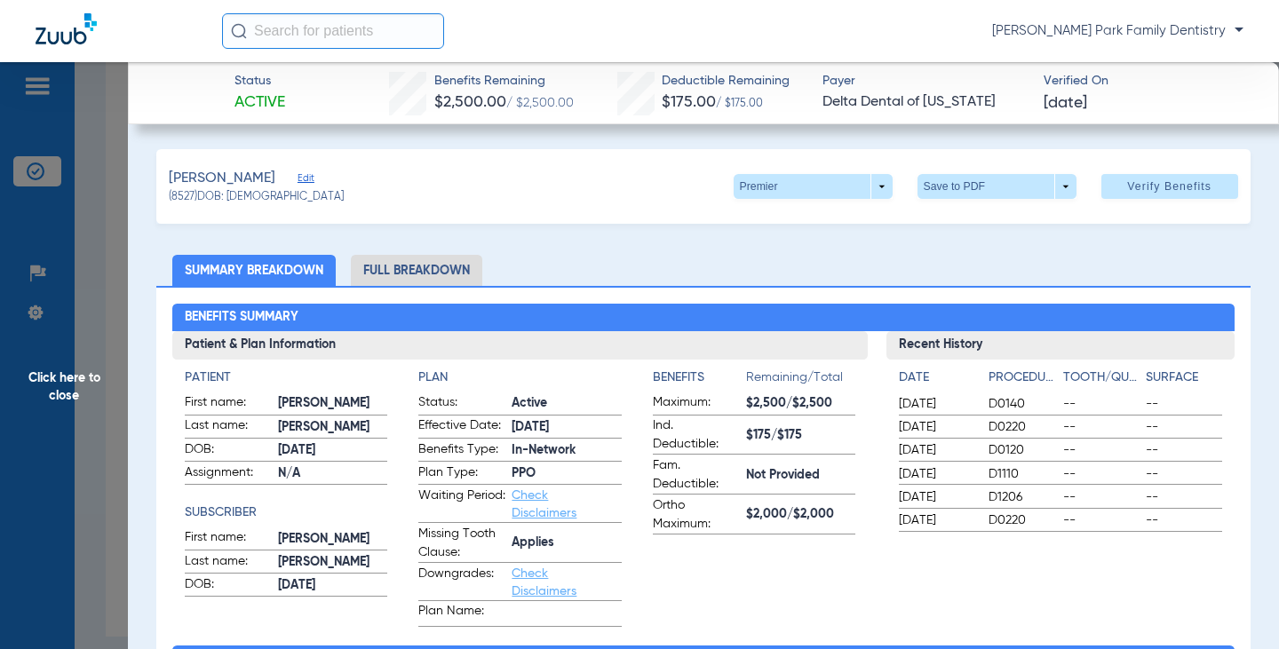
click at [60, 372] on span "Click here to close" at bounding box center [64, 386] width 128 height 649
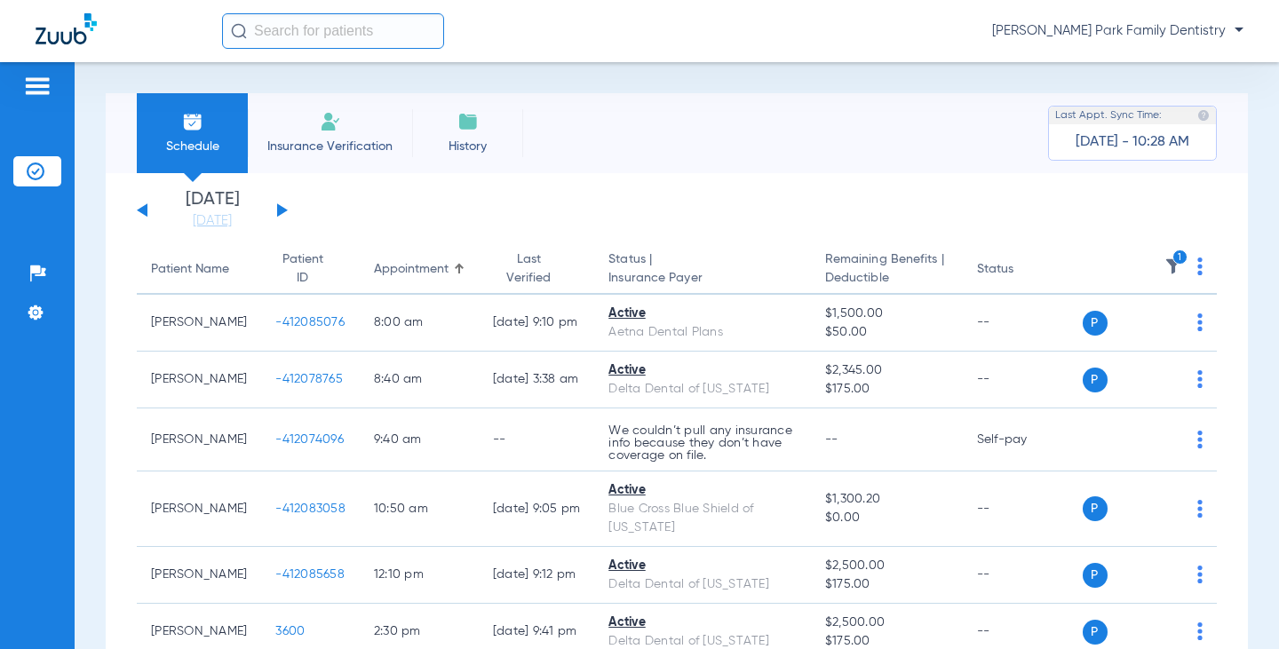
click at [1173, 257] on icon "1" at bounding box center [1181, 258] width 16 height 16
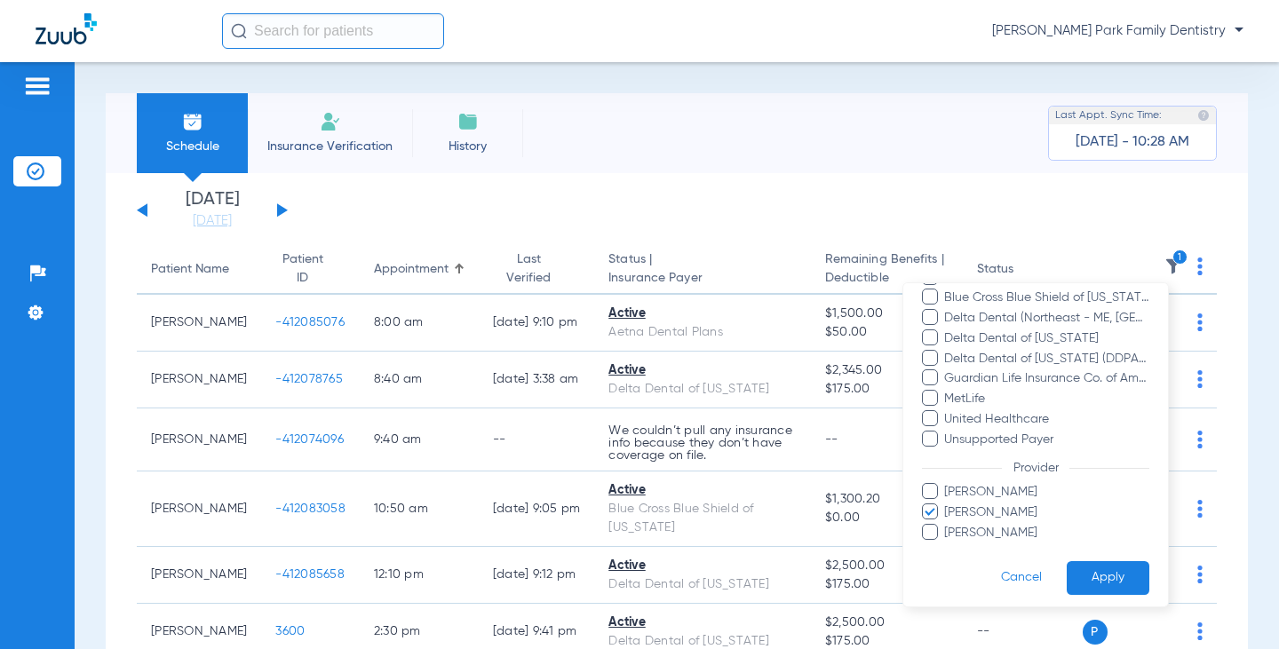
scroll to position [243, 0]
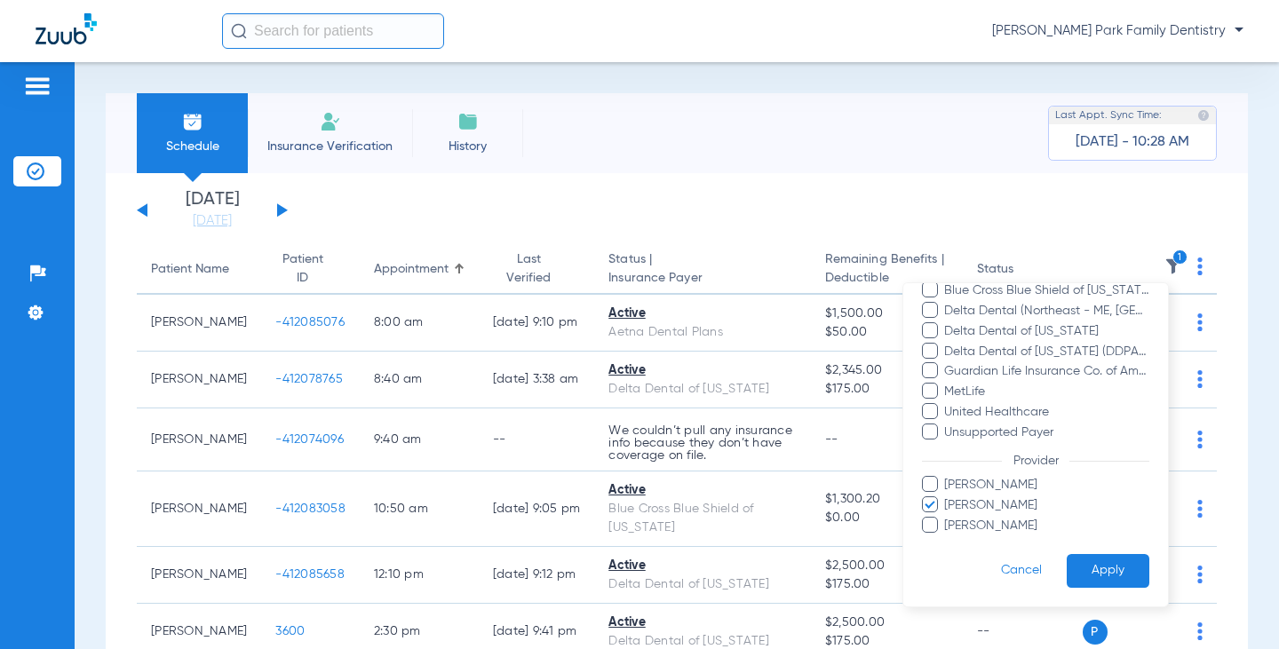
click at [934, 504] on span at bounding box center [930, 505] width 16 height 16
click at [947, 518] on input "Shannon Kennedy" at bounding box center [947, 518] width 0 height 0
click at [935, 489] on span at bounding box center [930, 484] width 16 height 16
click at [947, 498] on input "Cheryl Stevenson" at bounding box center [947, 498] width 0 height 0
click at [1089, 571] on button "Apply" at bounding box center [1108, 571] width 83 height 35
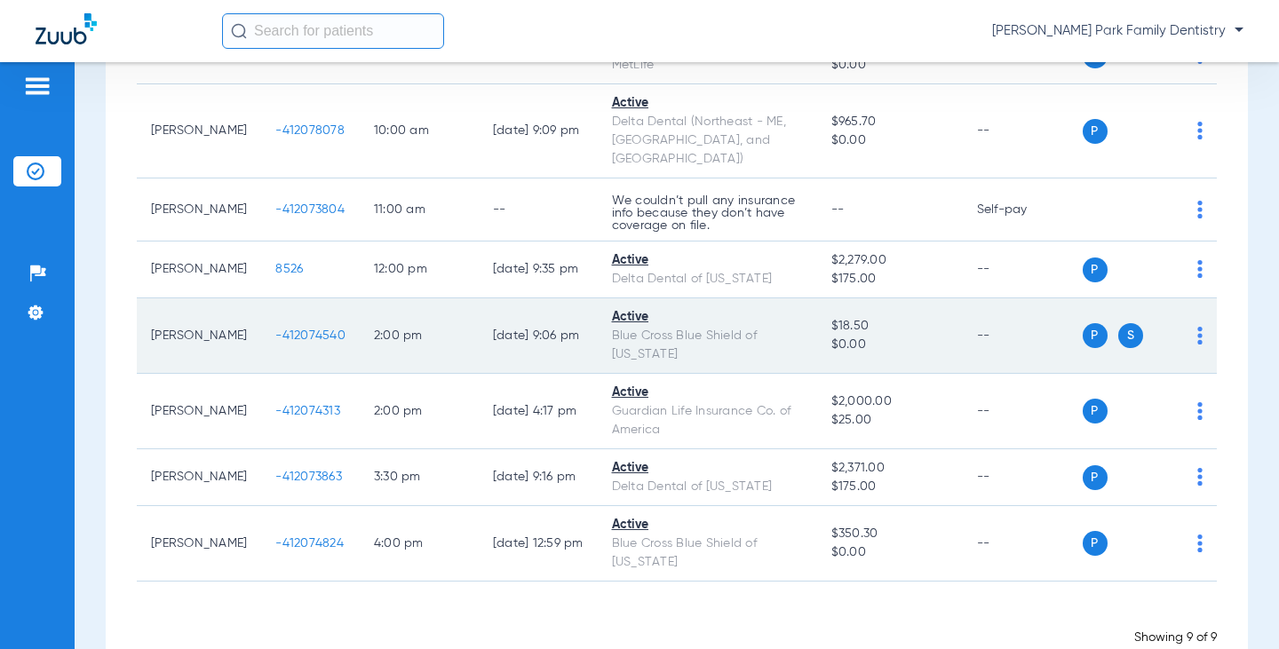
scroll to position [355, 0]
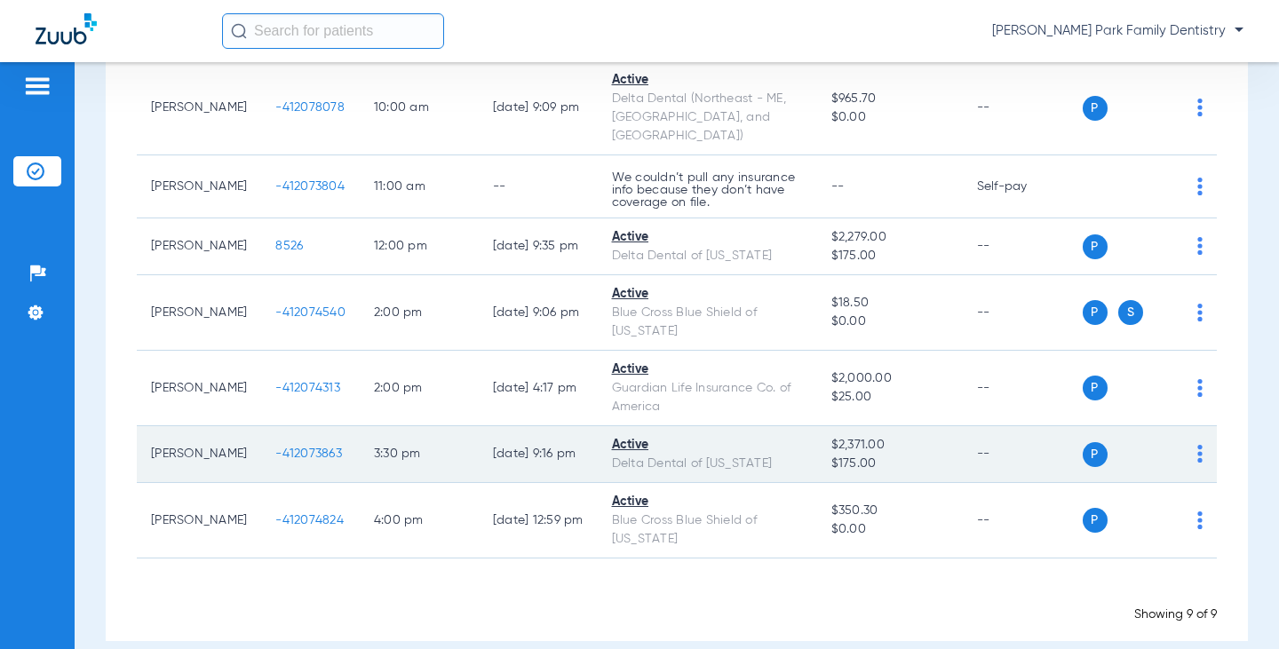
click at [296, 448] on span "-412073863" at bounding box center [308, 454] width 67 height 12
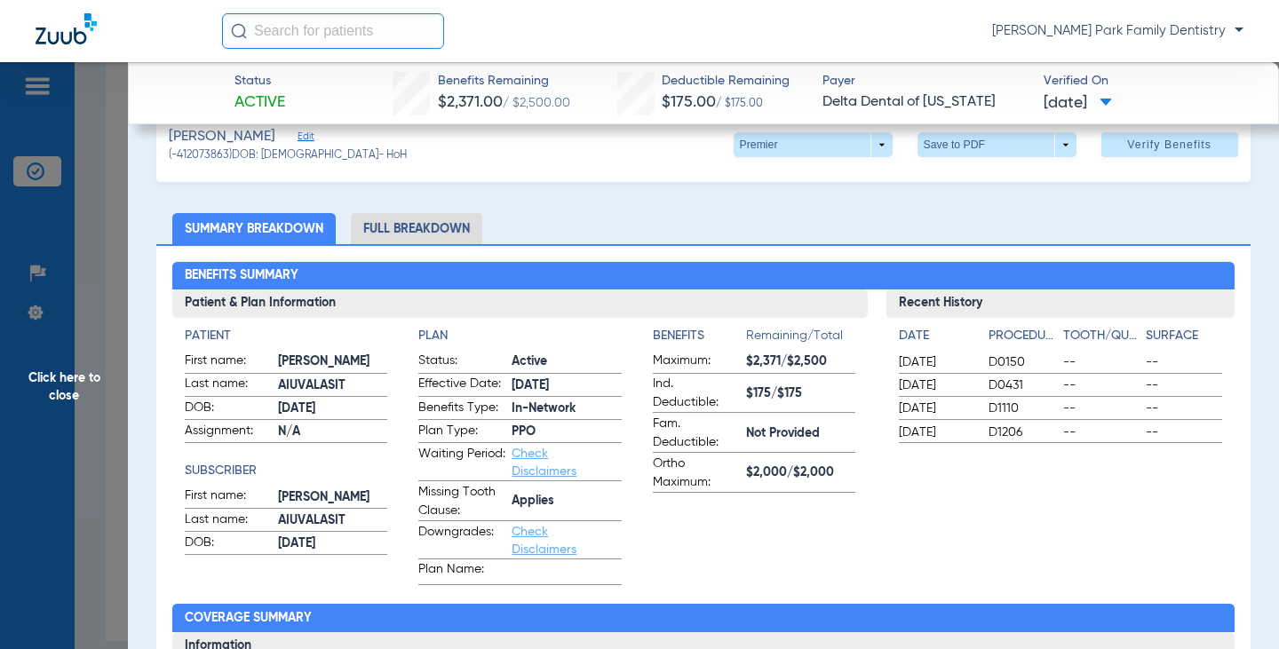
scroll to position [0, 0]
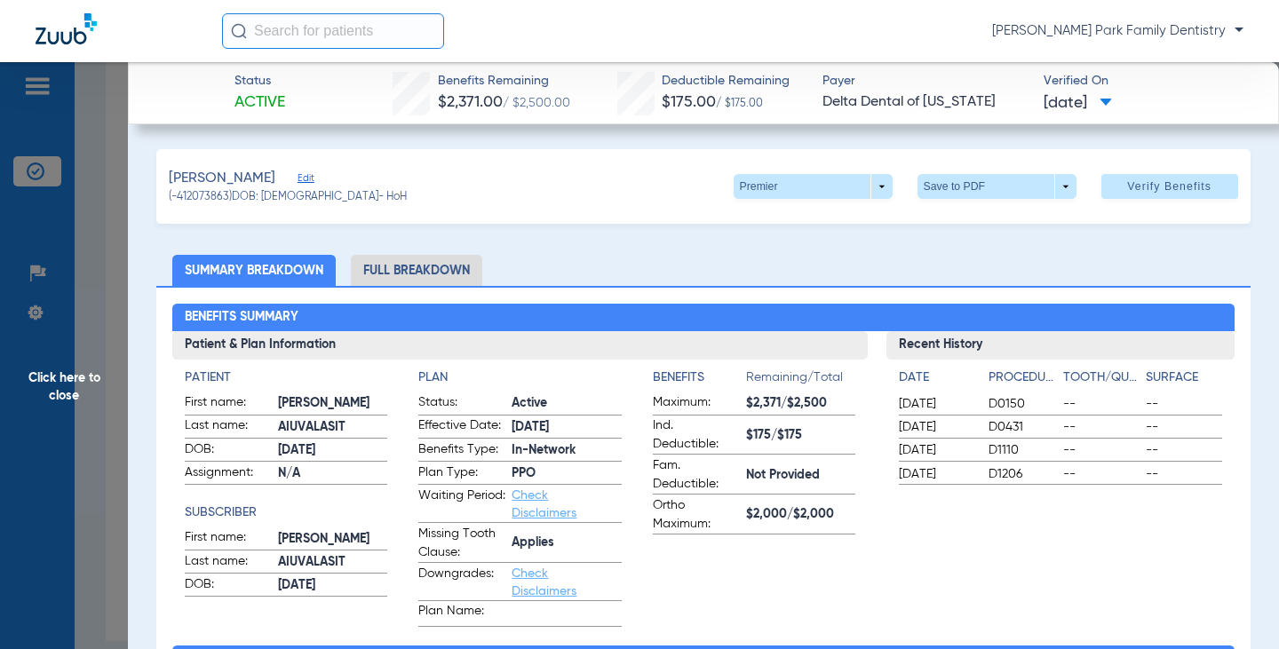
click at [58, 369] on span "Click here to close" at bounding box center [64, 386] width 128 height 649
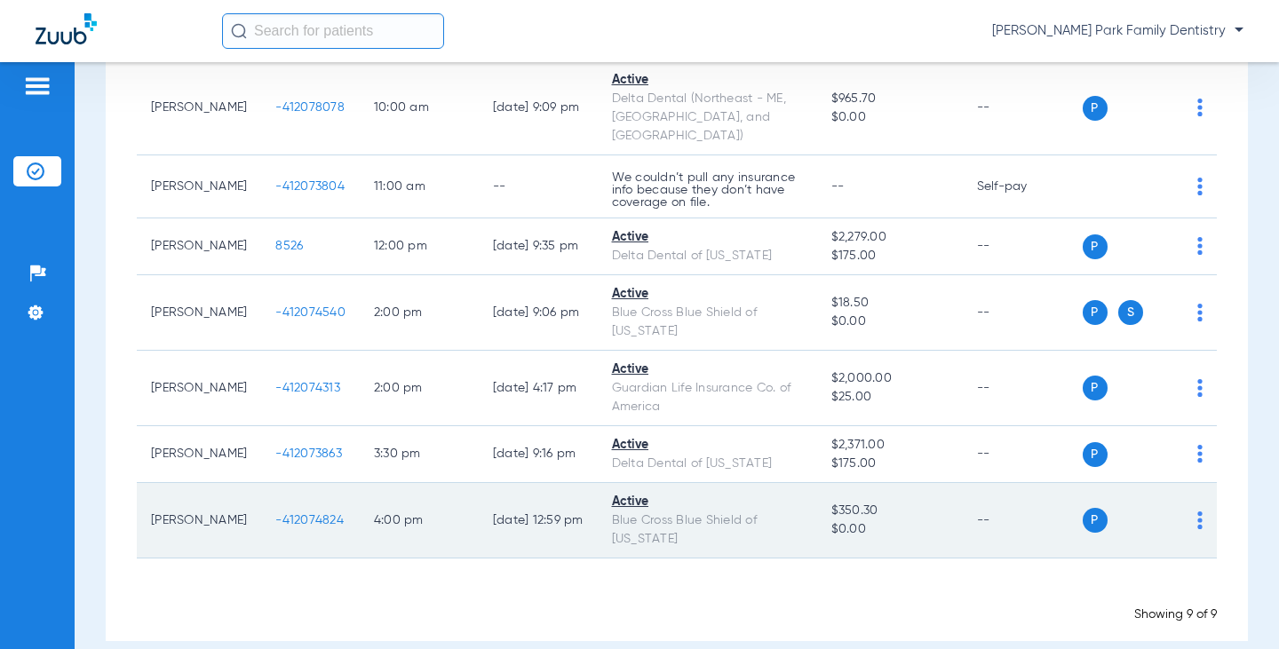
click at [310, 514] on span "-412074824" at bounding box center [309, 520] width 68 height 12
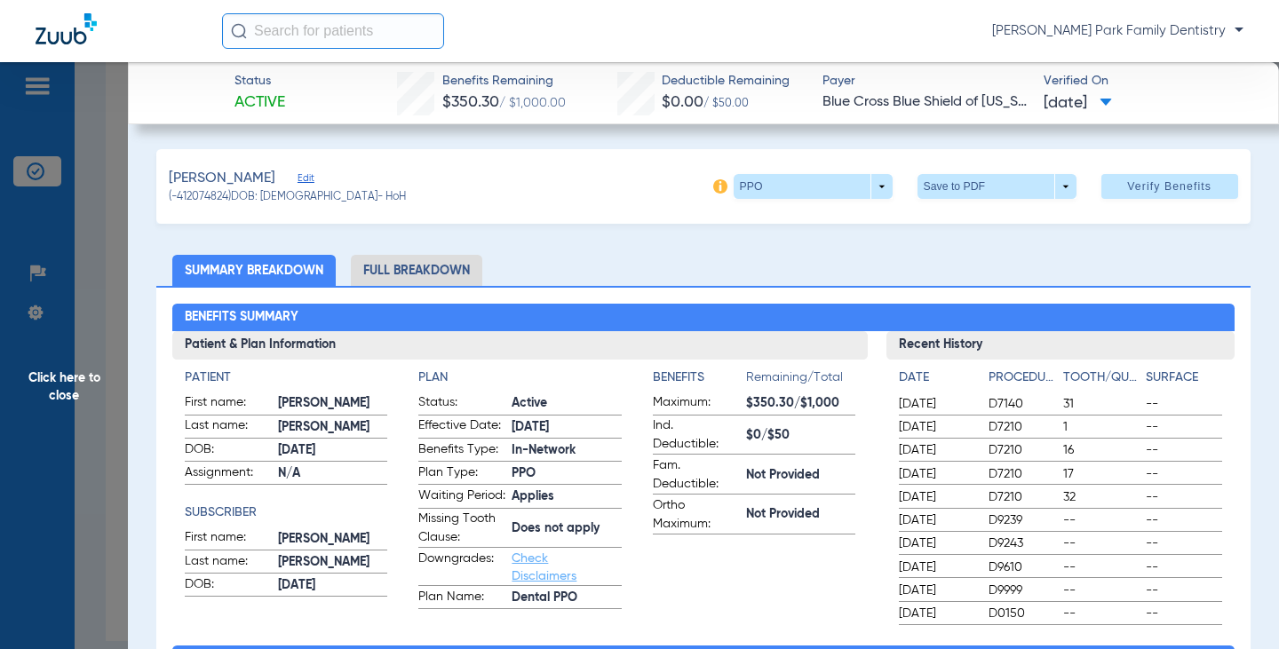
click at [767, 605] on app-benefits-information "Benefits Remaining/Total Maximum: $350.30/$1,000 Ind. Deductible: $0/$50 Fam. D…" at bounding box center [754, 489] width 203 height 241
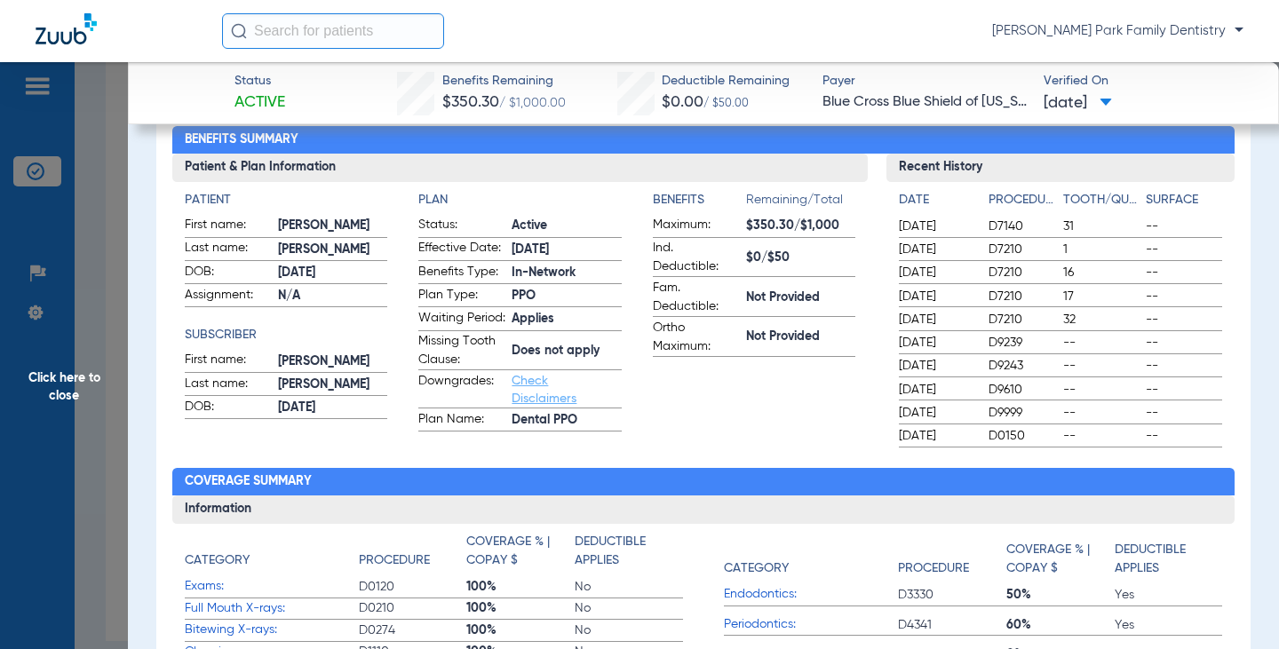
scroll to position [89, 0]
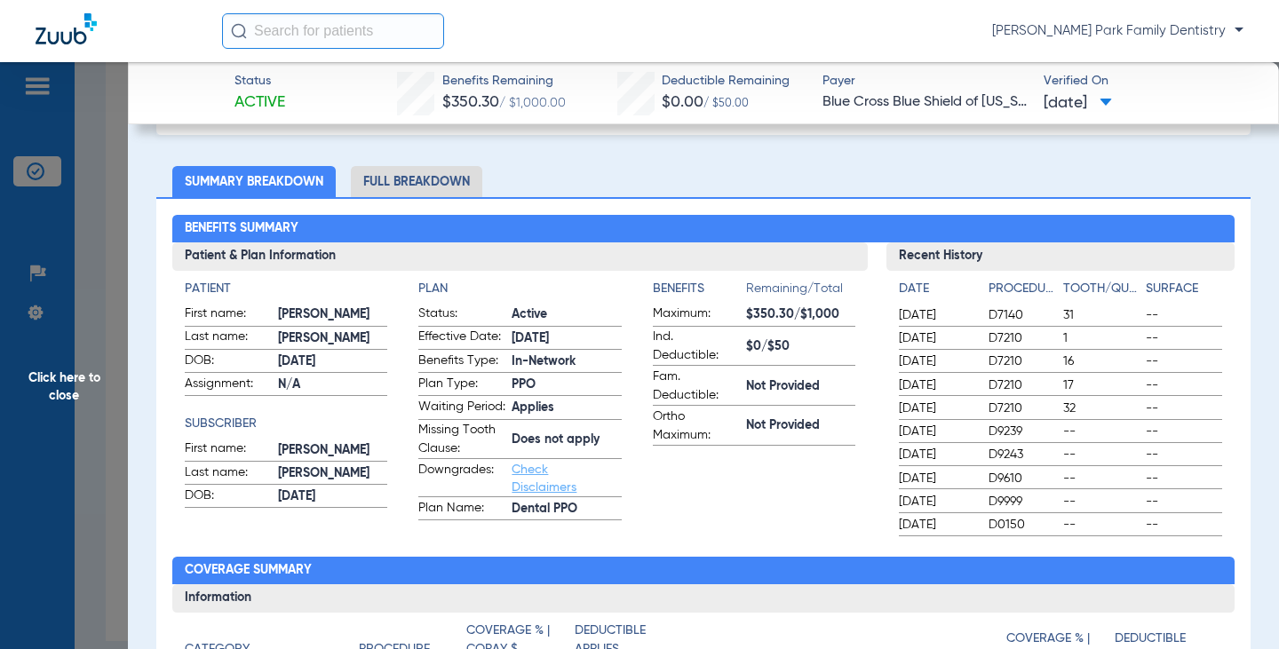
click at [58, 373] on span "Click here to close" at bounding box center [64, 386] width 128 height 649
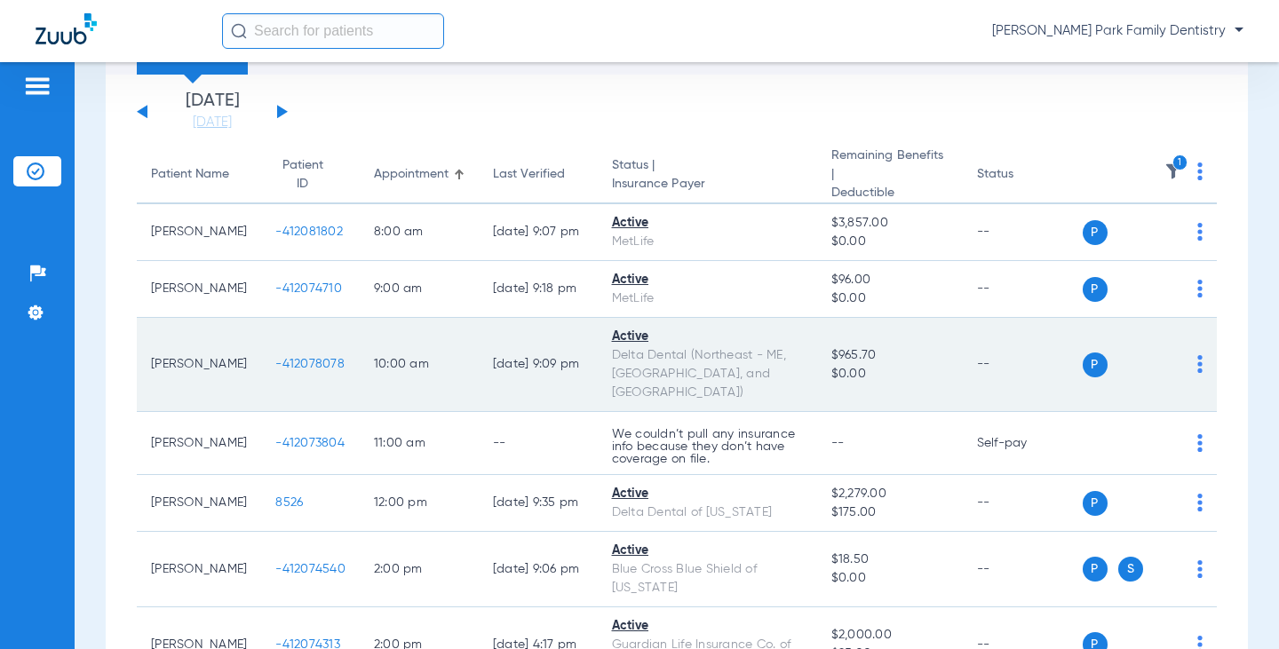
scroll to position [0, 0]
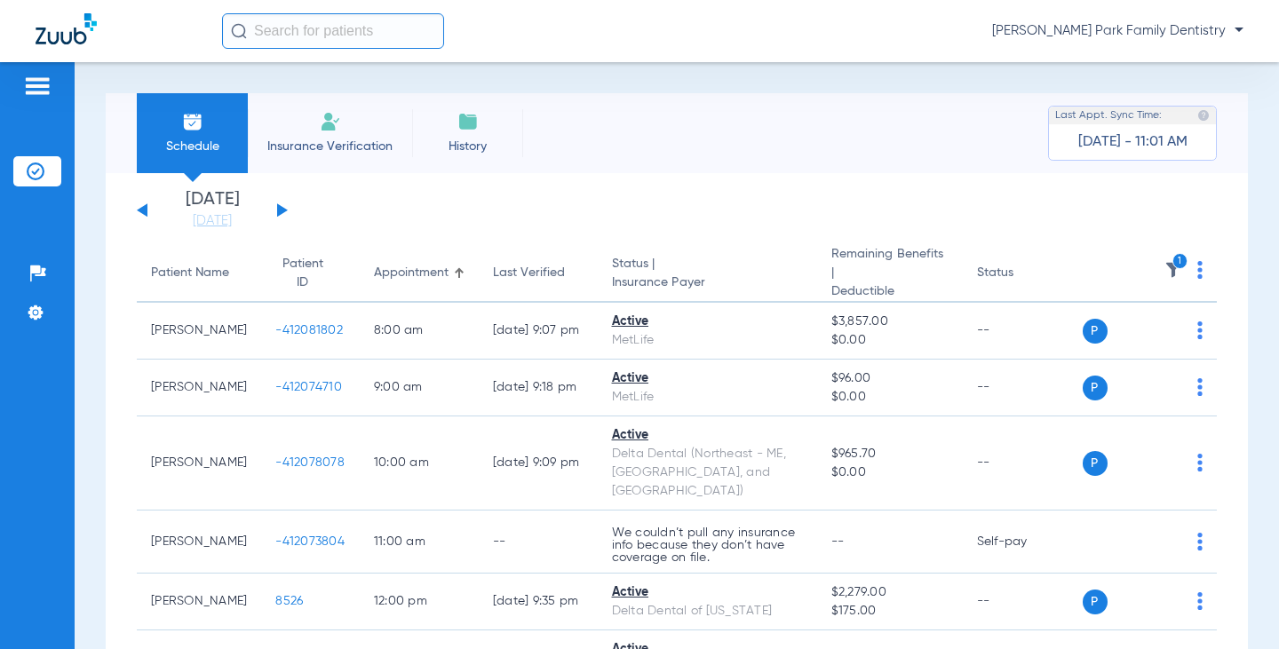
click at [280, 212] on button at bounding box center [282, 209] width 11 height 13
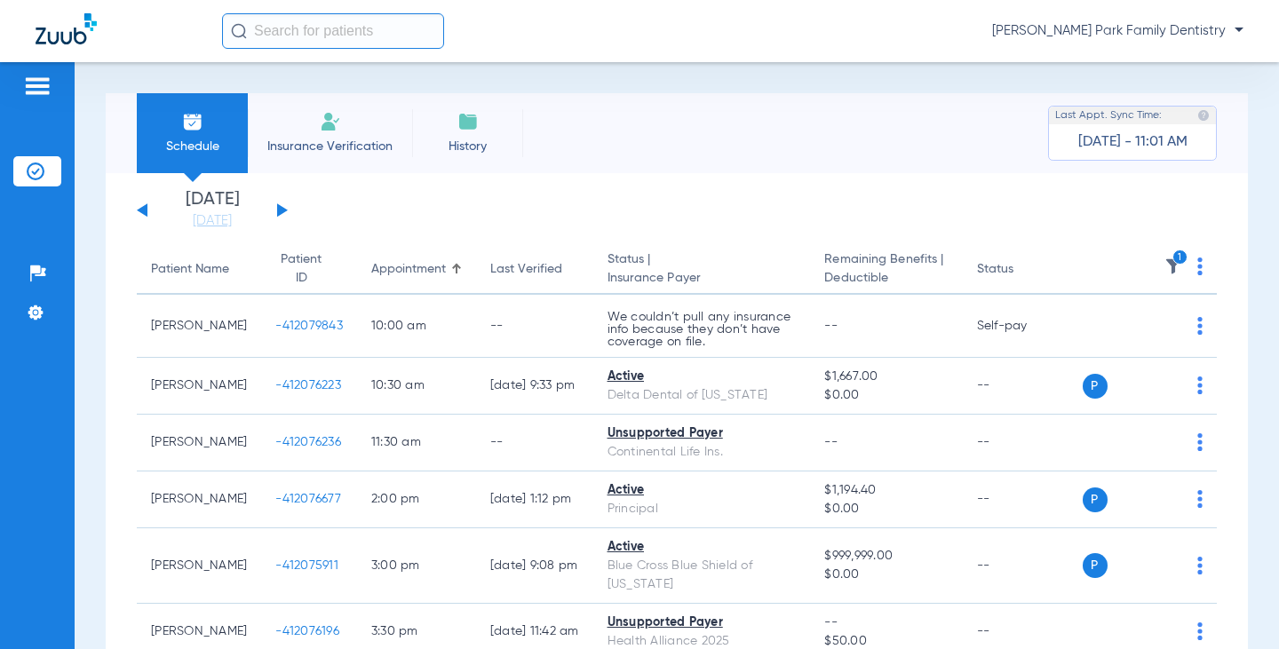
click at [1165, 270] on img at bounding box center [1174, 267] width 18 height 18
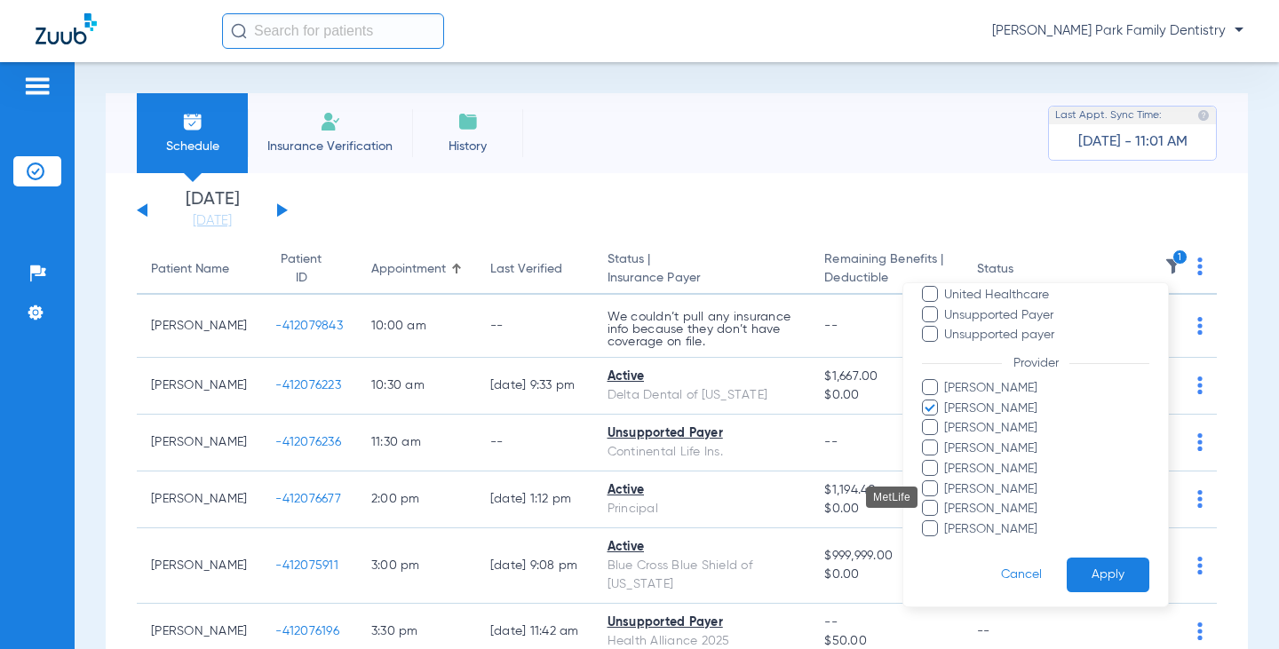
scroll to position [445, 0]
click at [935, 522] on span at bounding box center [930, 524] width 16 height 16
click at [947, 538] on input "Tawnya Kinney" at bounding box center [947, 538] width 0 height 0
click at [928, 408] on span at bounding box center [930, 403] width 16 height 16
click at [947, 417] on input "Cheryl Stevenson" at bounding box center [947, 417] width 0 height 0
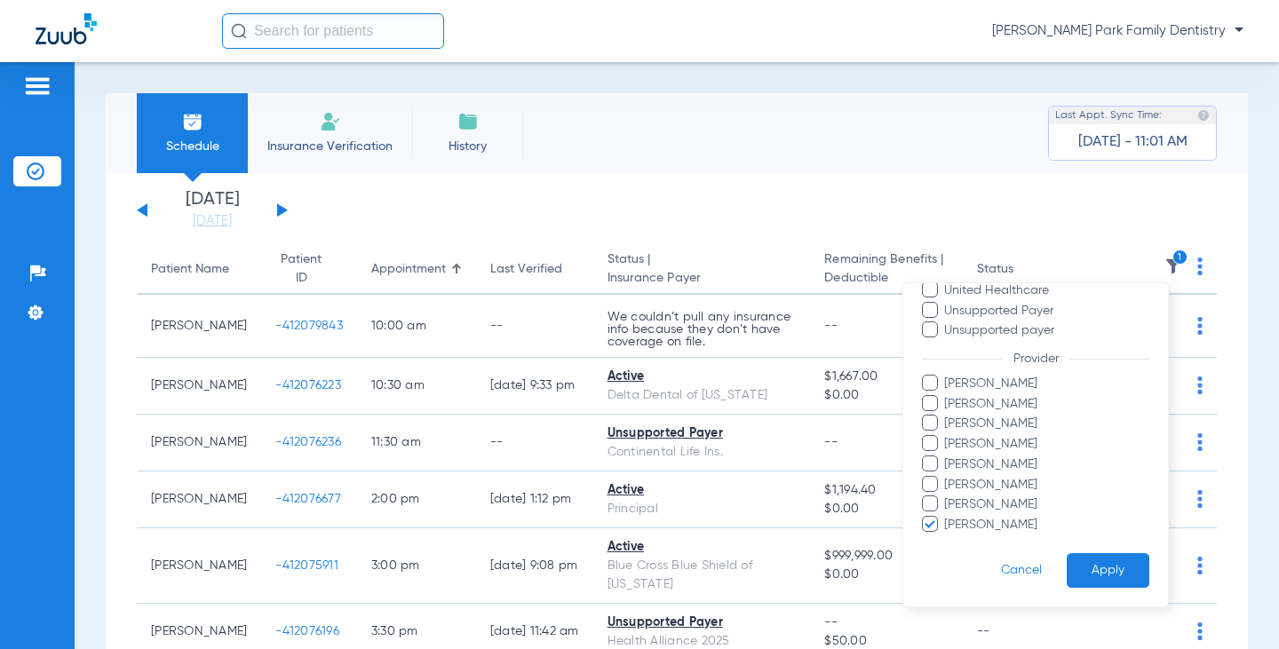
click at [1090, 570] on button "Apply" at bounding box center [1108, 571] width 83 height 35
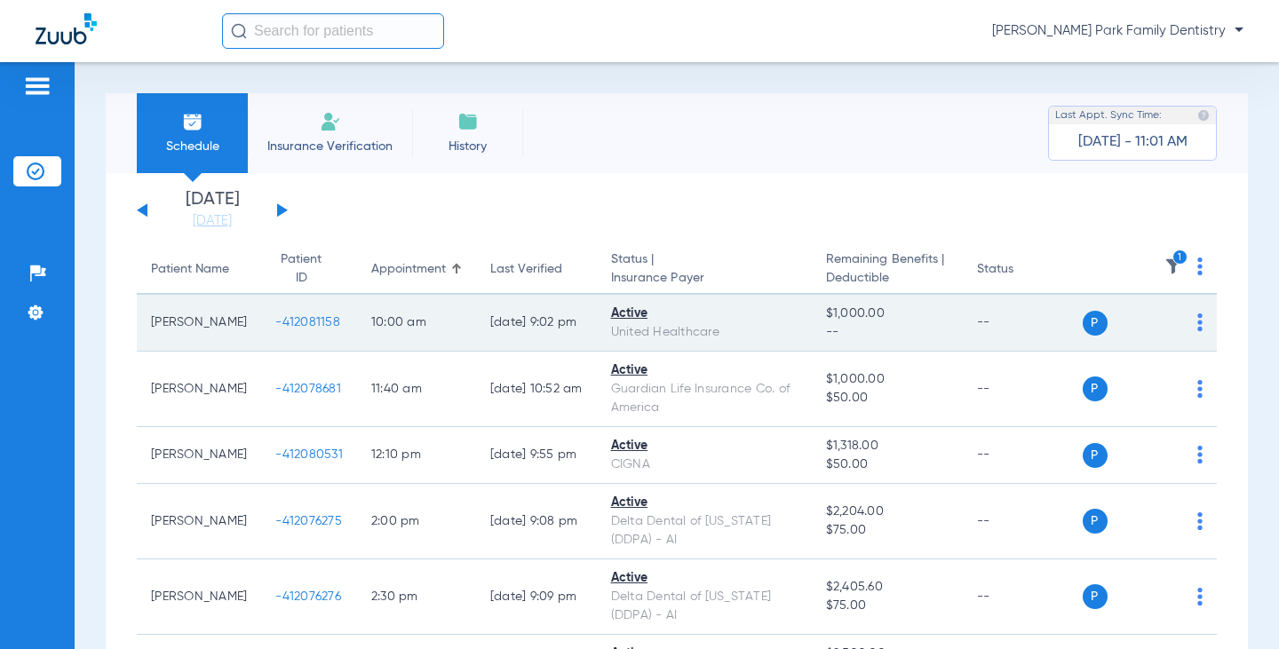
click at [300, 329] on span "-412081158" at bounding box center [307, 322] width 65 height 12
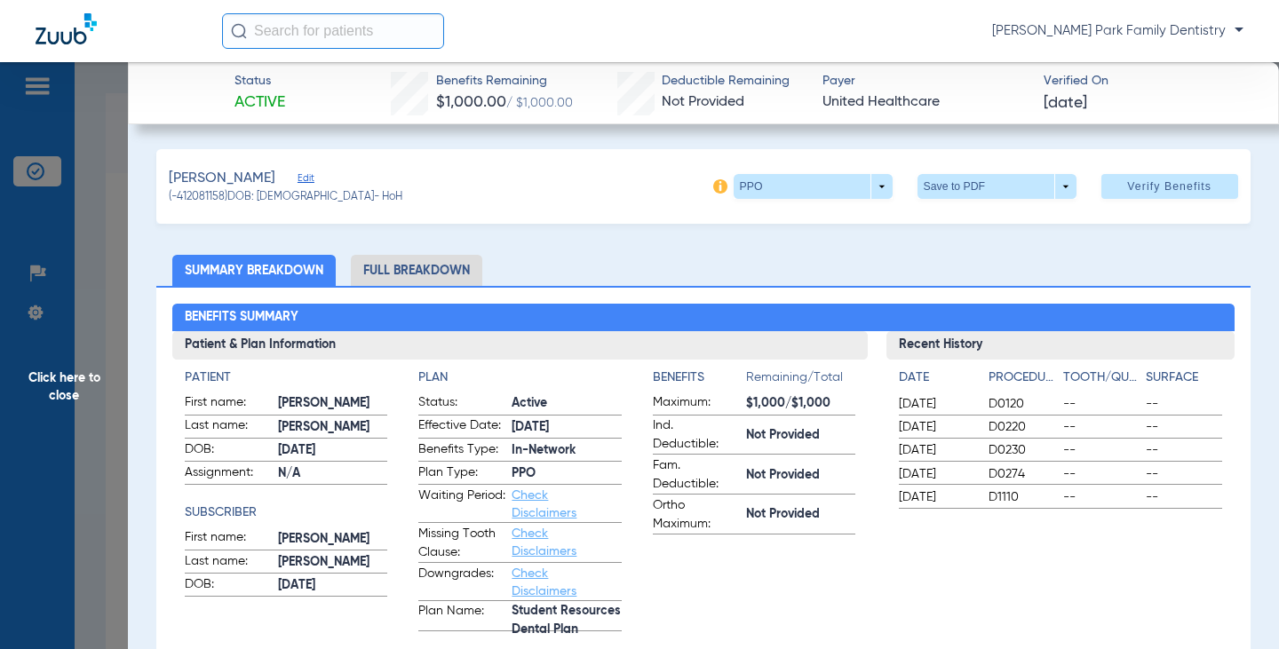
click at [59, 410] on span "Click here to close" at bounding box center [64, 386] width 128 height 649
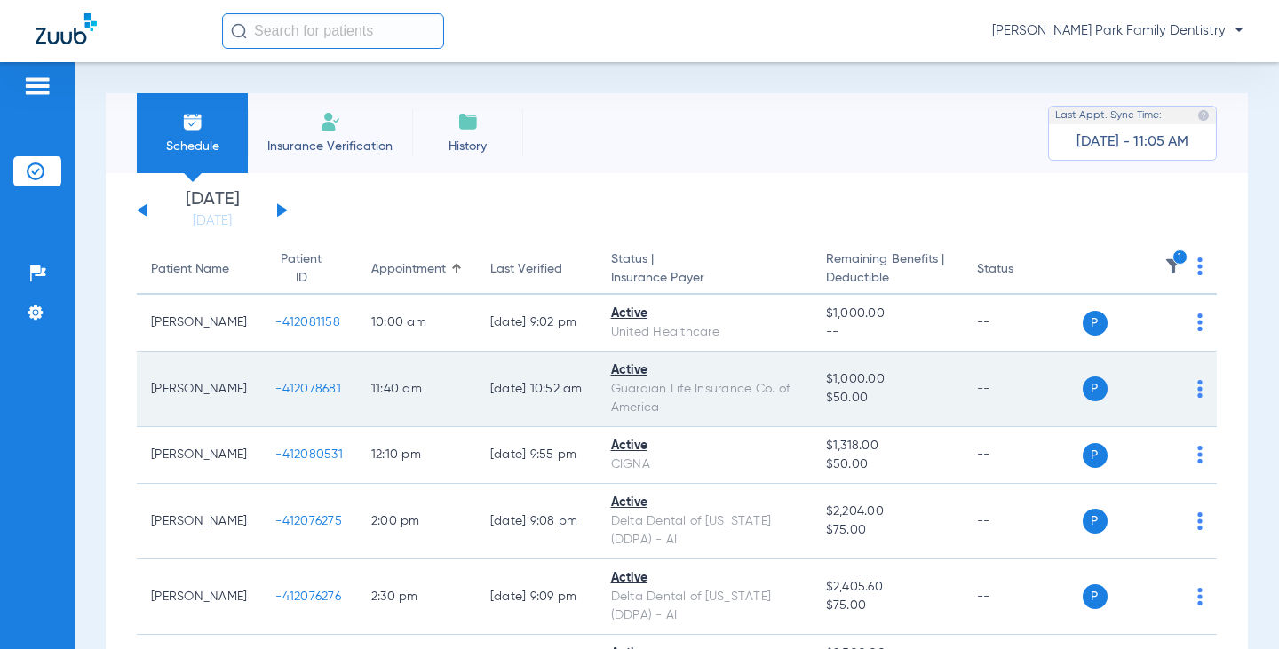
click at [321, 395] on span "-412078681" at bounding box center [308, 389] width 66 height 12
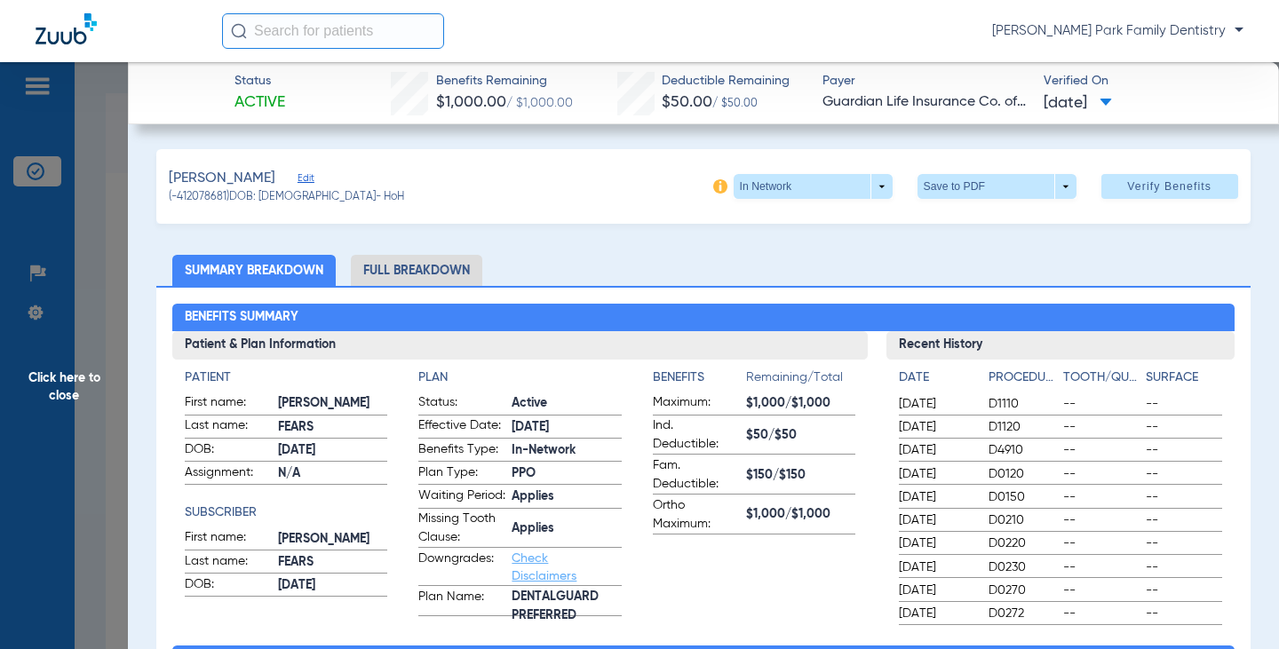
click at [68, 372] on span "Click here to close" at bounding box center [64, 386] width 128 height 649
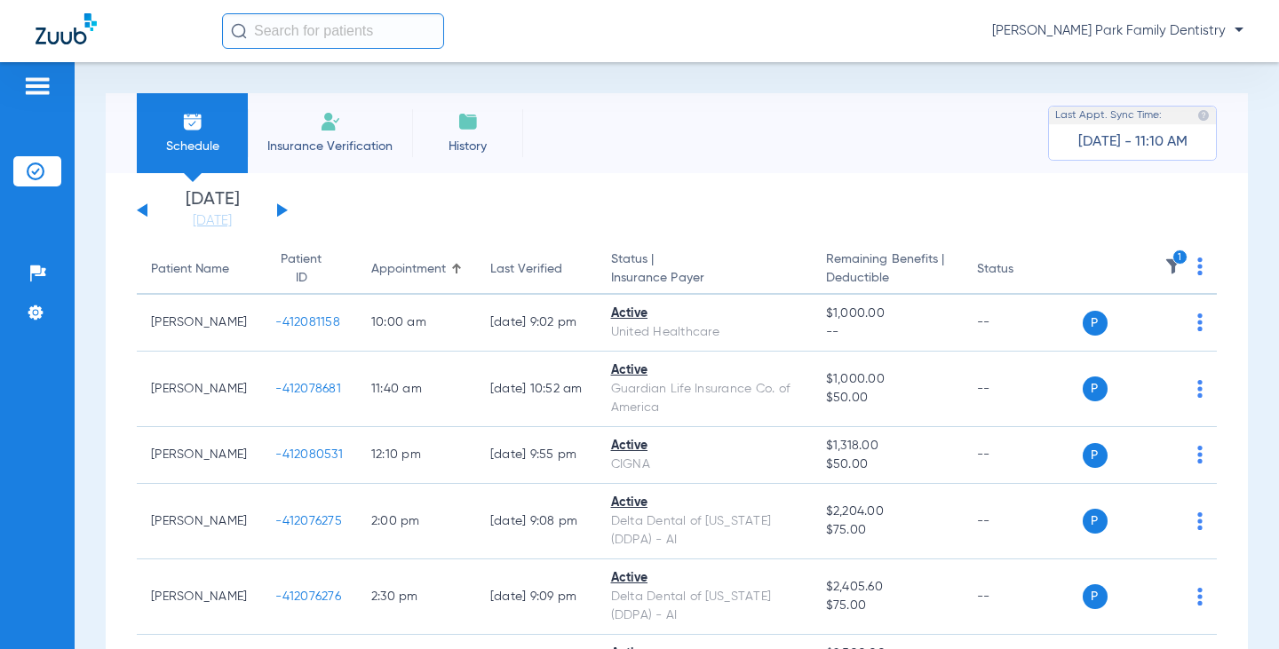
click at [1165, 269] on img at bounding box center [1174, 267] width 18 height 18
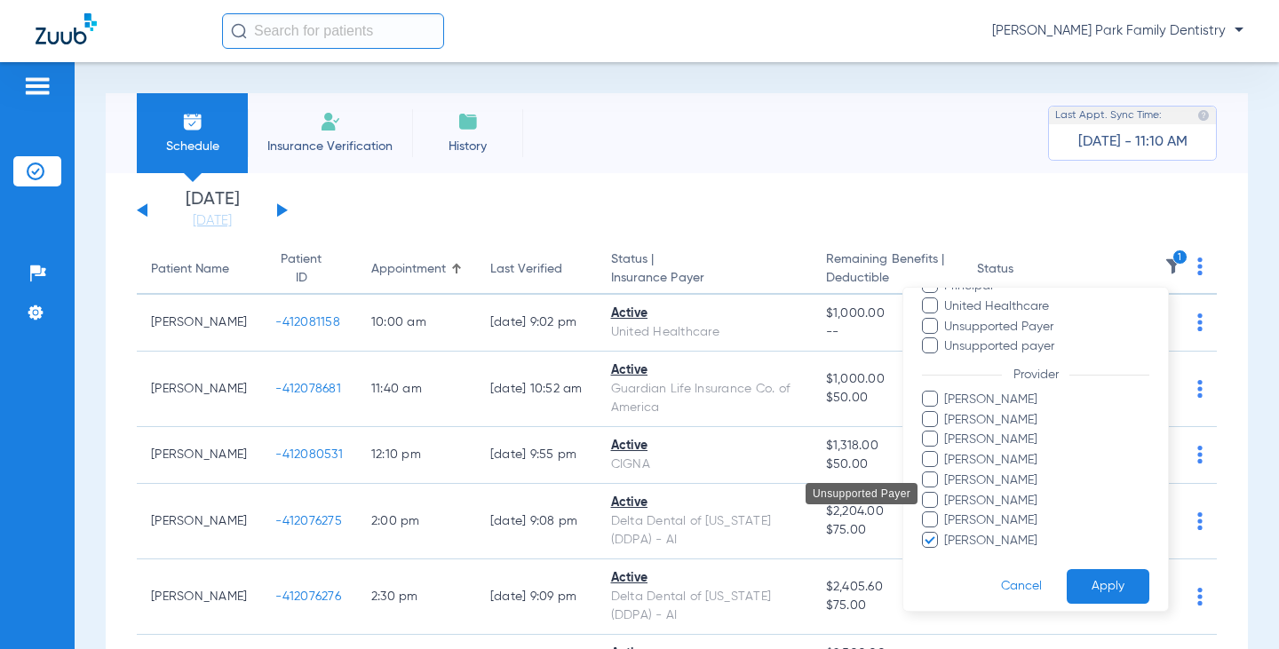
scroll to position [445, 0]
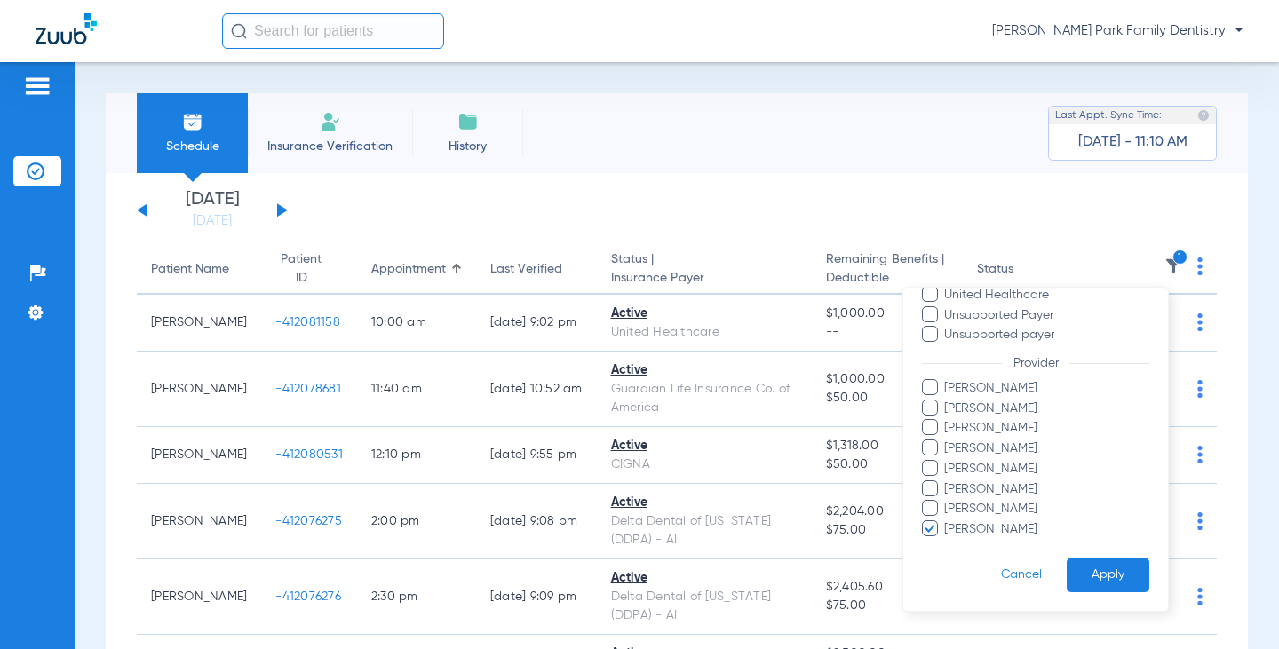
click at [936, 522] on span at bounding box center [930, 529] width 16 height 16
click at [947, 542] on input "Tawnya Kinney" at bounding box center [947, 542] width 0 height 0
